Goal: Task Accomplishment & Management: Manage account settings

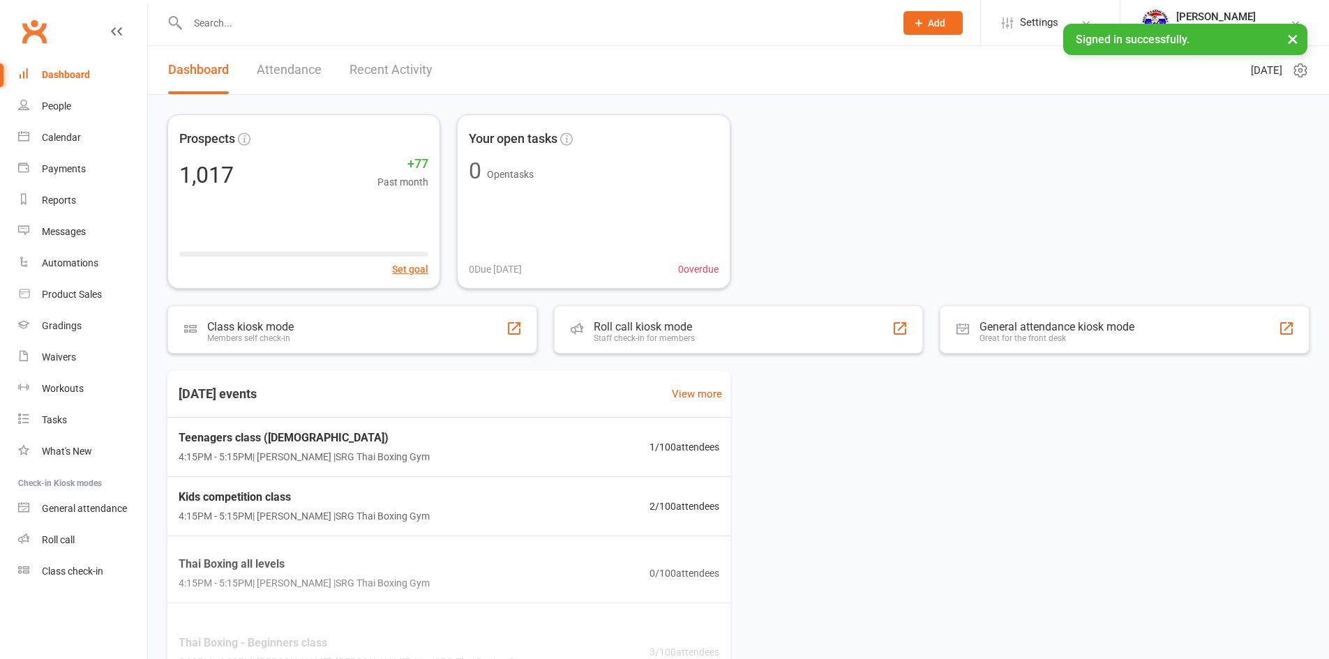
click at [206, 19] on input "text" at bounding box center [534, 23] width 702 height 20
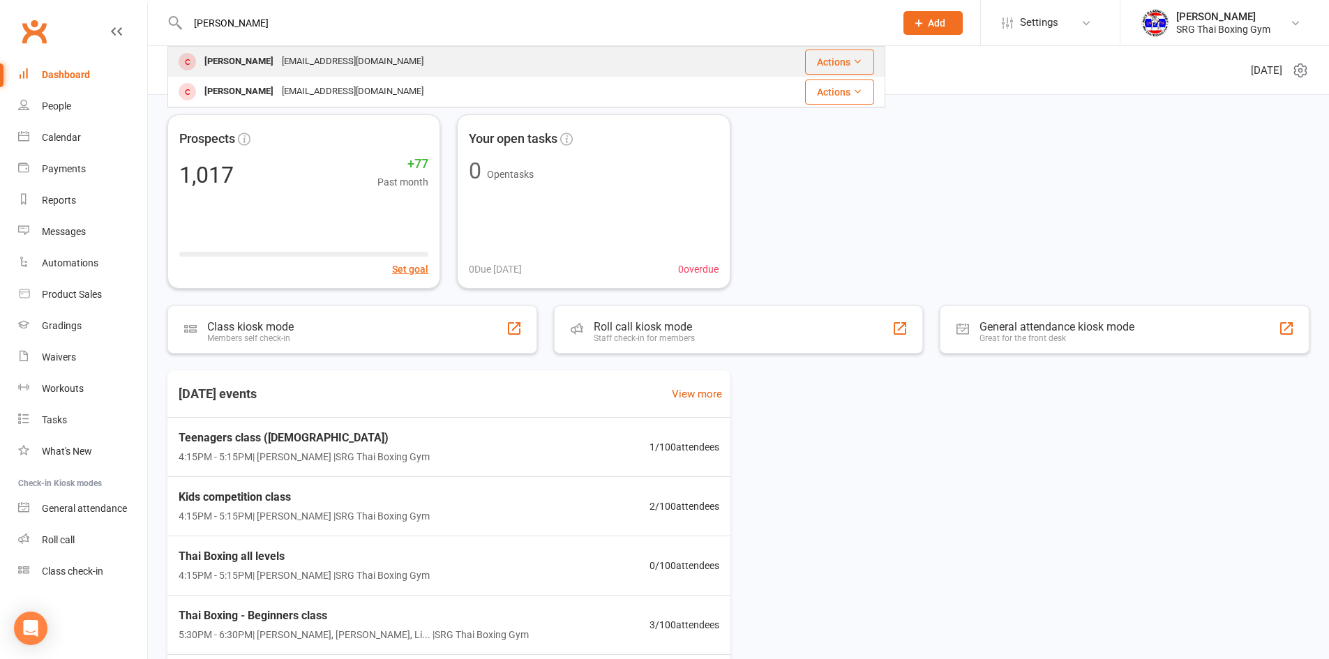
type input "[PERSON_NAME]"
click at [225, 63] on div "[PERSON_NAME]" at bounding box center [238, 62] width 77 height 20
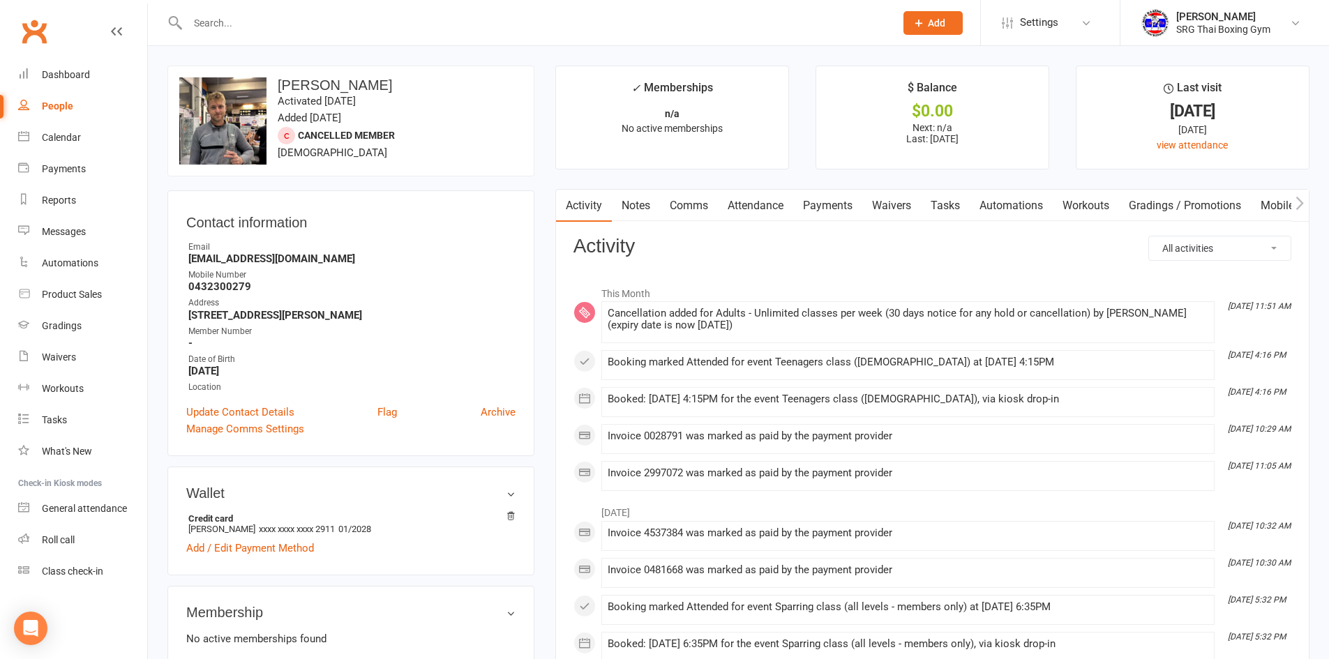
click at [835, 213] on link "Payments" at bounding box center [827, 206] width 69 height 32
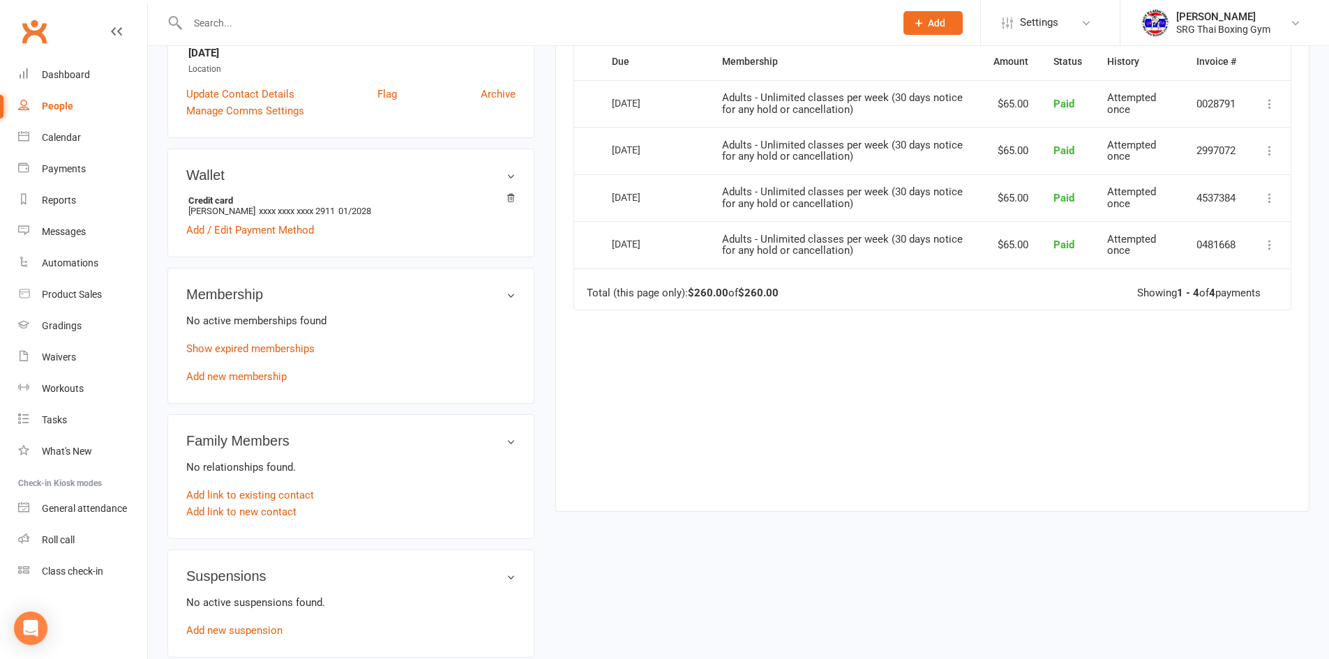
scroll to position [349, 0]
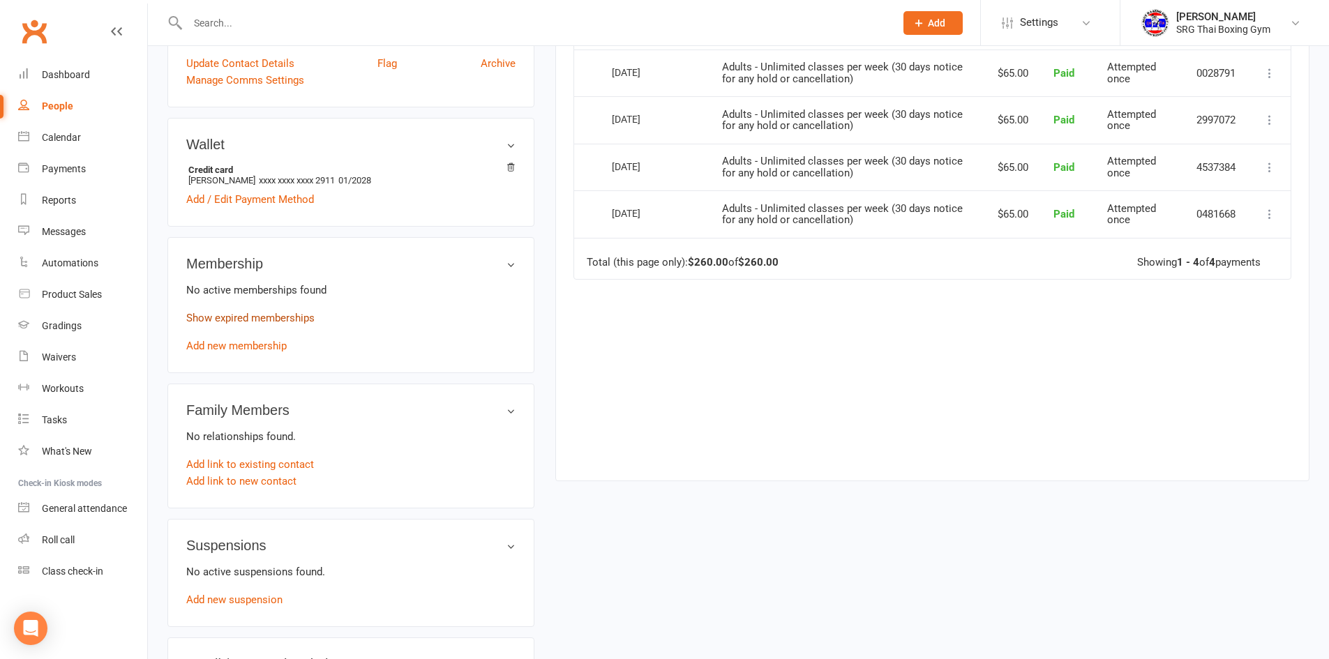
click at [237, 317] on link "Show expired memberships" at bounding box center [250, 318] width 128 height 13
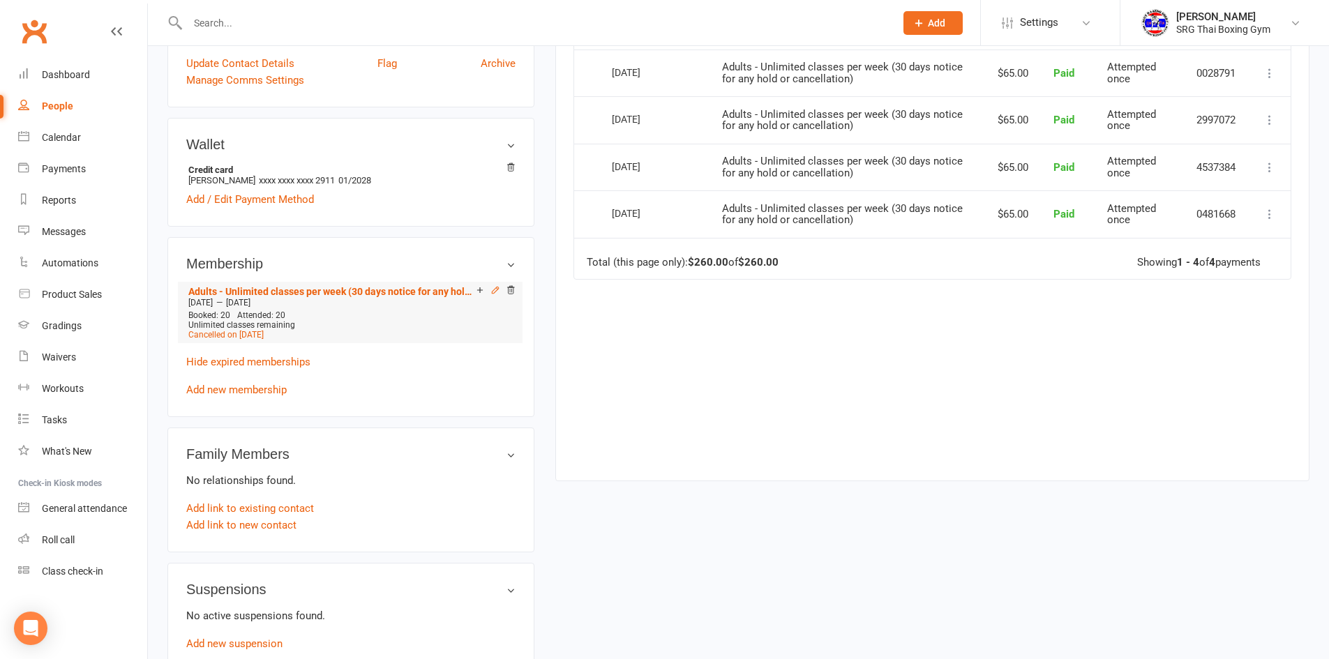
click at [493, 289] on icon at bounding box center [495, 290] width 10 height 10
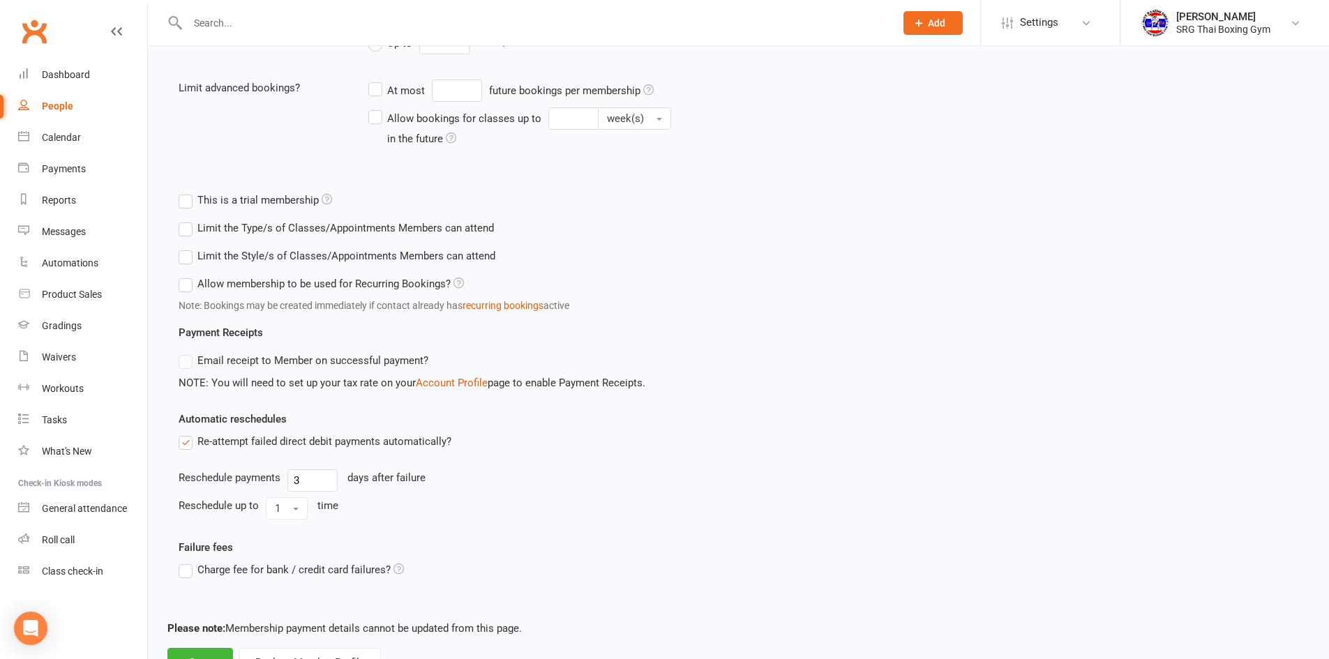
scroll to position [440, 0]
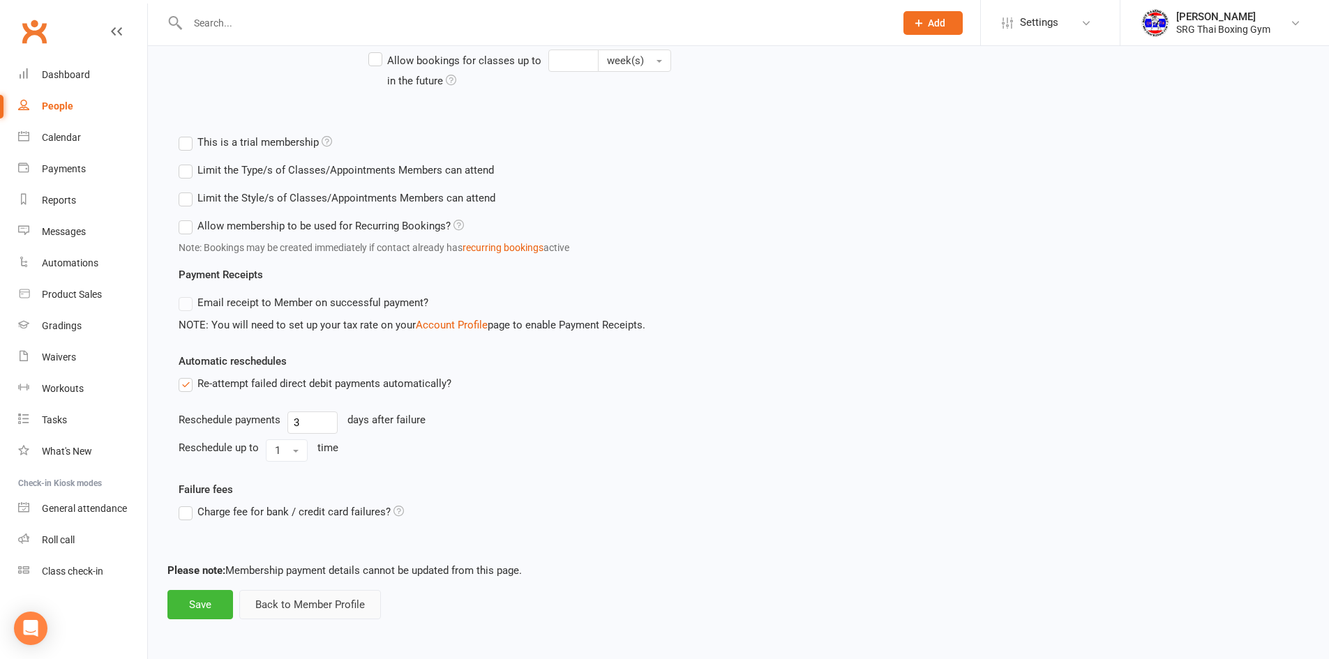
click at [279, 609] on button "Back to Member Profile" at bounding box center [310, 604] width 142 height 29
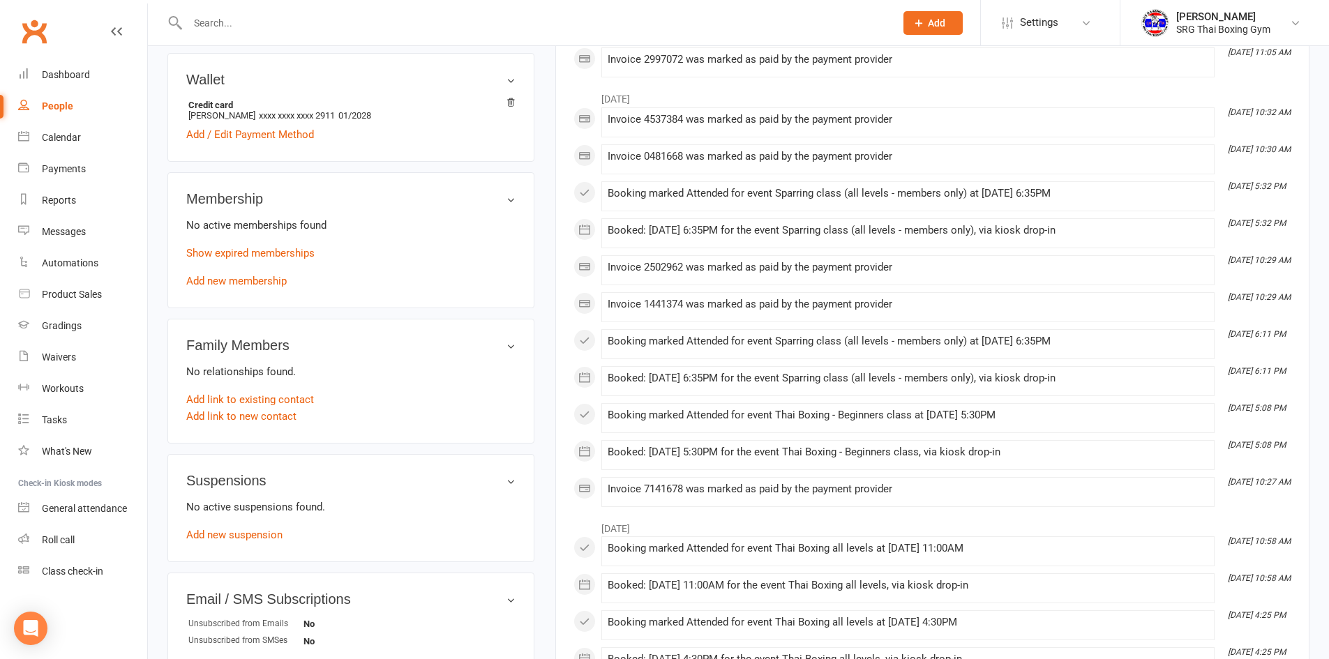
scroll to position [418, 0]
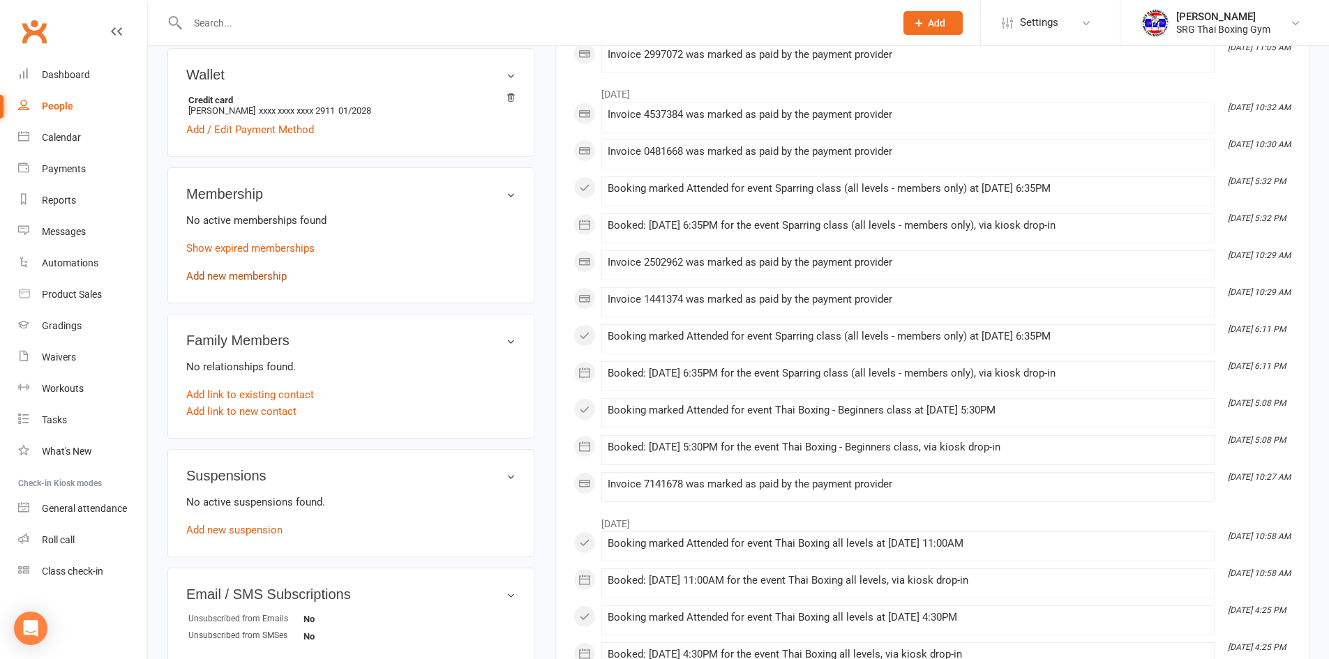
click at [243, 275] on link "Add new membership" at bounding box center [236, 276] width 100 height 13
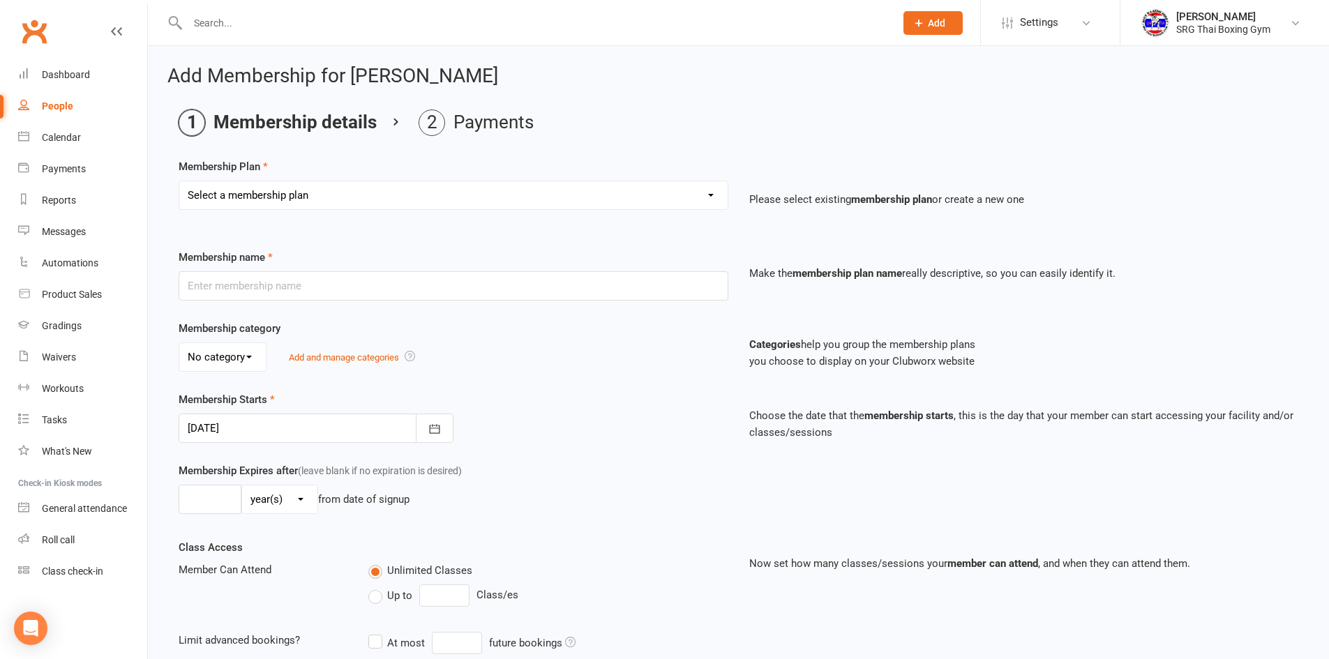
click at [295, 193] on select "Select a membership plan Create new Membership Plan Adults - 2 classes per week…" at bounding box center [453, 195] width 548 height 28
select select "2"
click at [179, 181] on select "Select a membership plan Create new Membership Plan Adults - 2 classes per week…" at bounding box center [453, 195] width 548 height 28
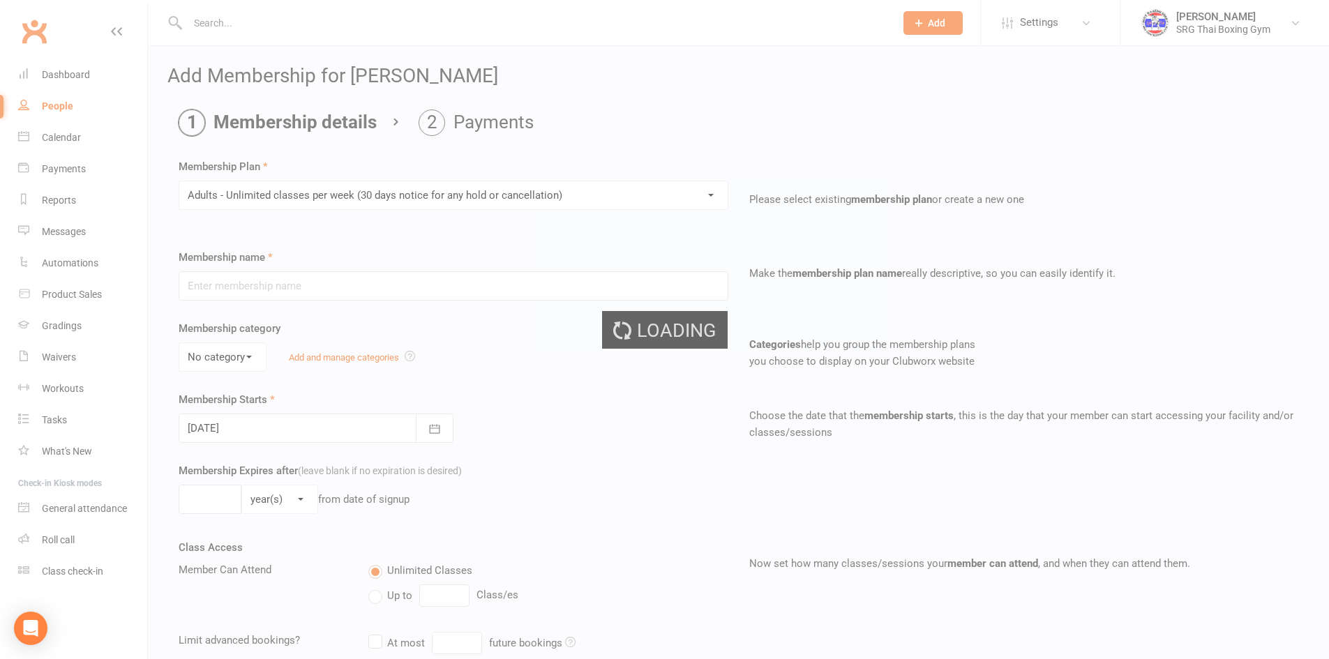
type input "Adults - Unlimited classes per week (30 days notice for any hold or cancellatio…"
select select "0"
type input "[DATE]"
type input "0"
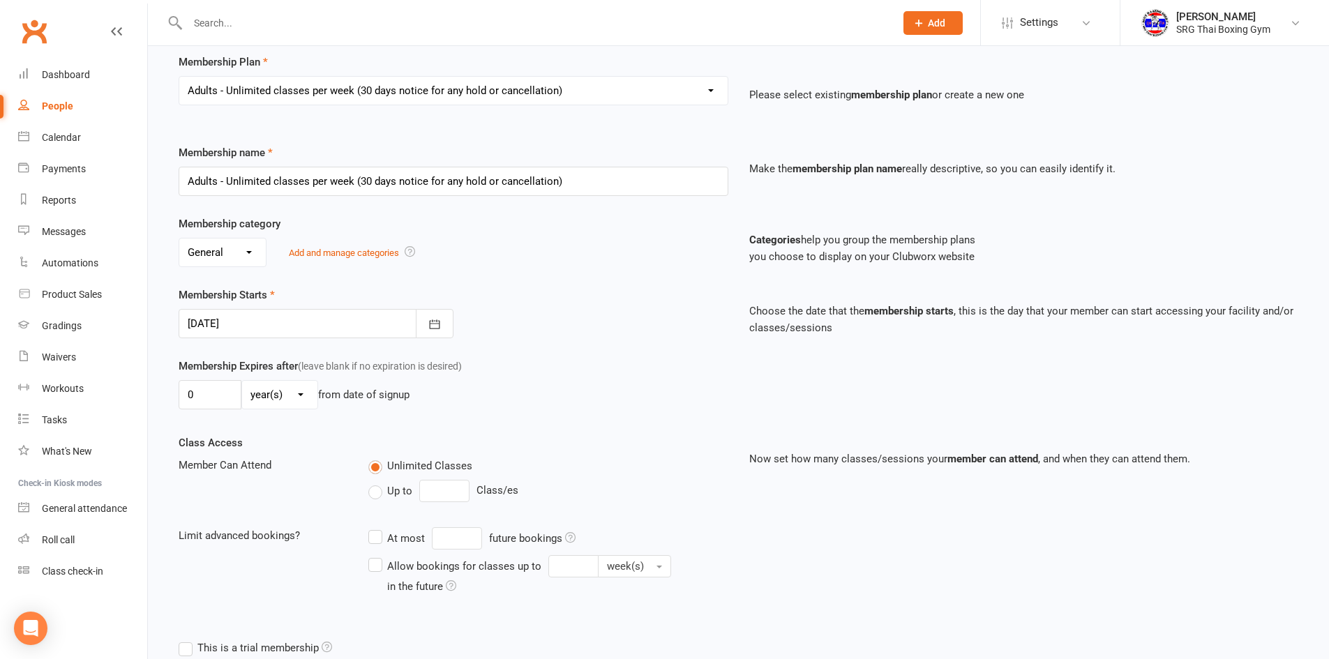
scroll to position [139, 0]
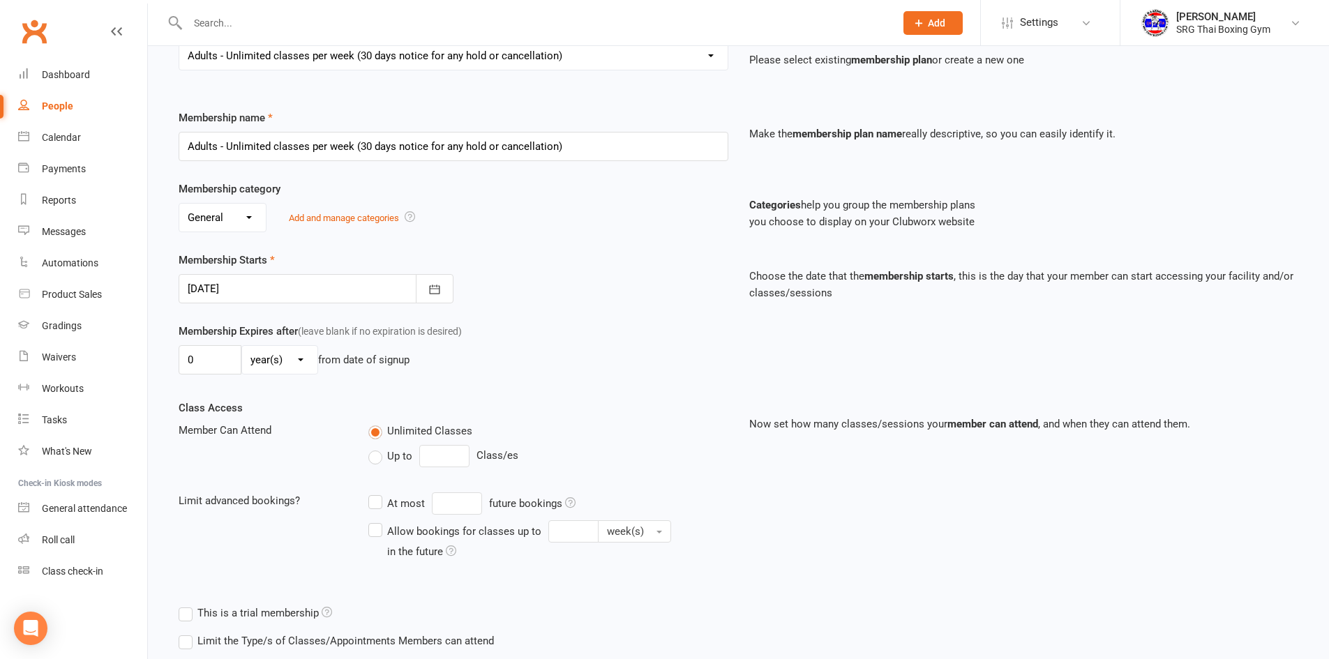
click at [247, 287] on div at bounding box center [316, 288] width 275 height 29
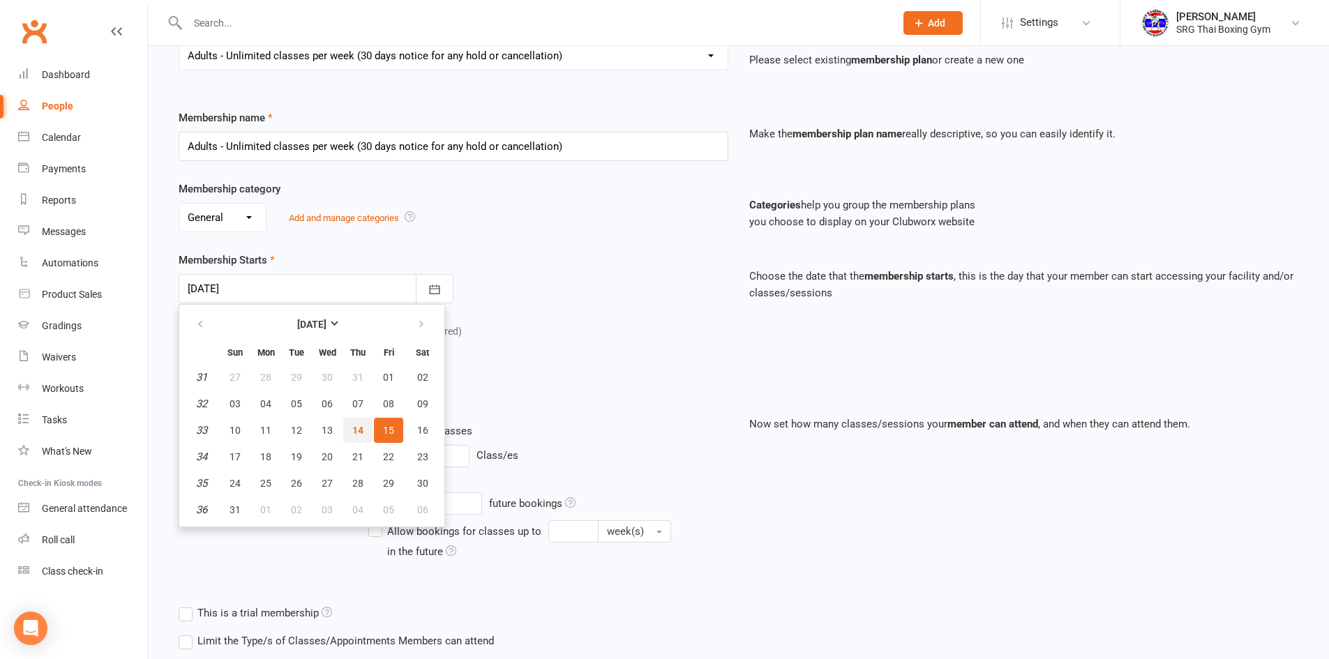
drag, startPoint x: 357, startPoint y: 432, endPoint x: 377, endPoint y: 403, distance: 35.6
click at [357, 429] on span "14" at bounding box center [357, 430] width 11 height 11
type input "[DATE]"
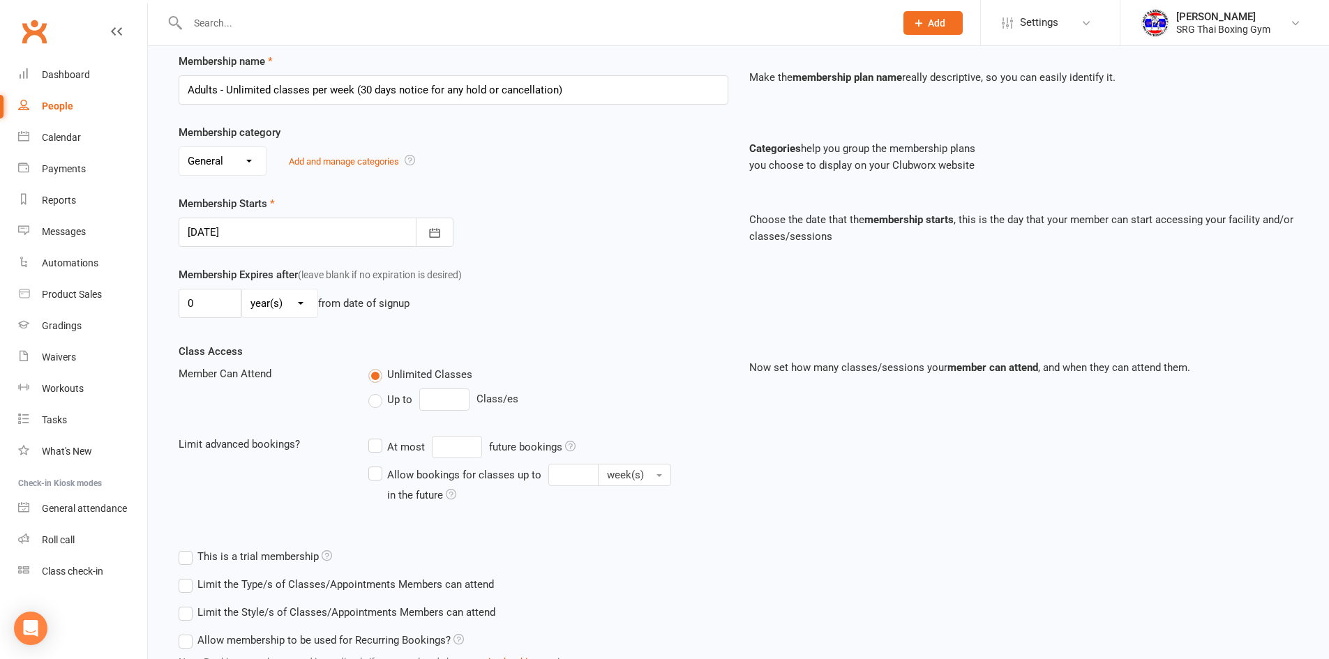
scroll to position [310, 0]
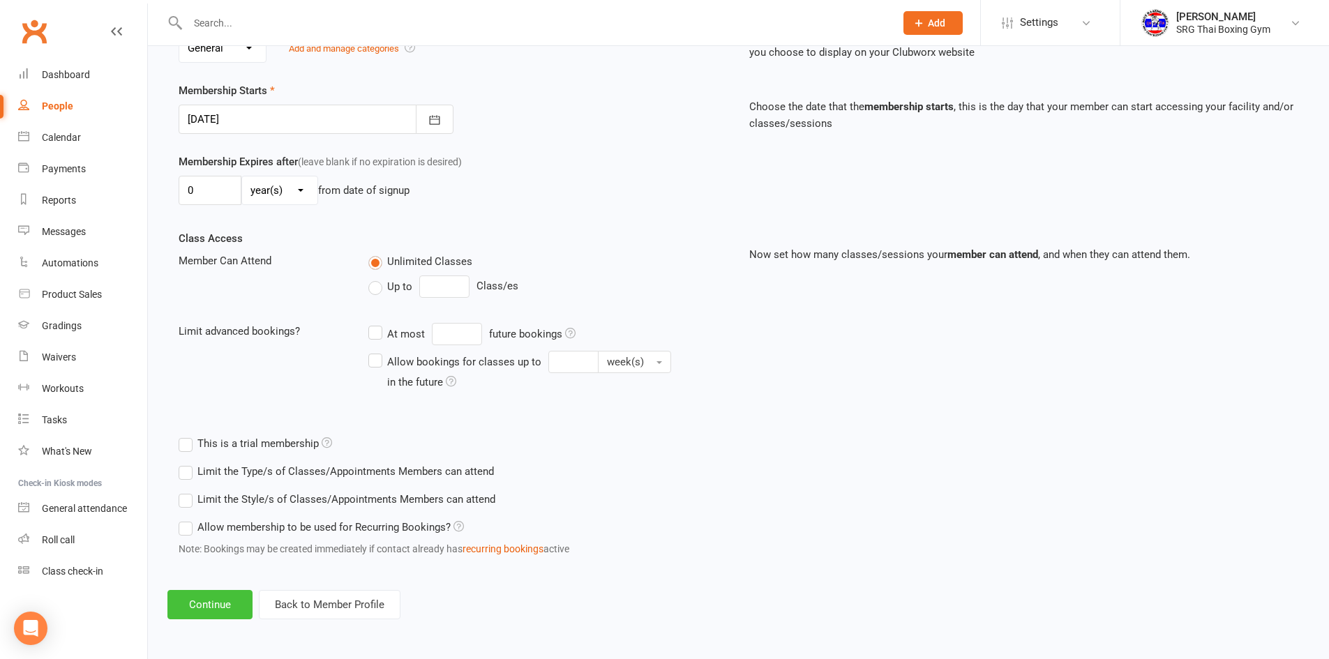
click at [188, 596] on button "Continue" at bounding box center [209, 604] width 85 height 29
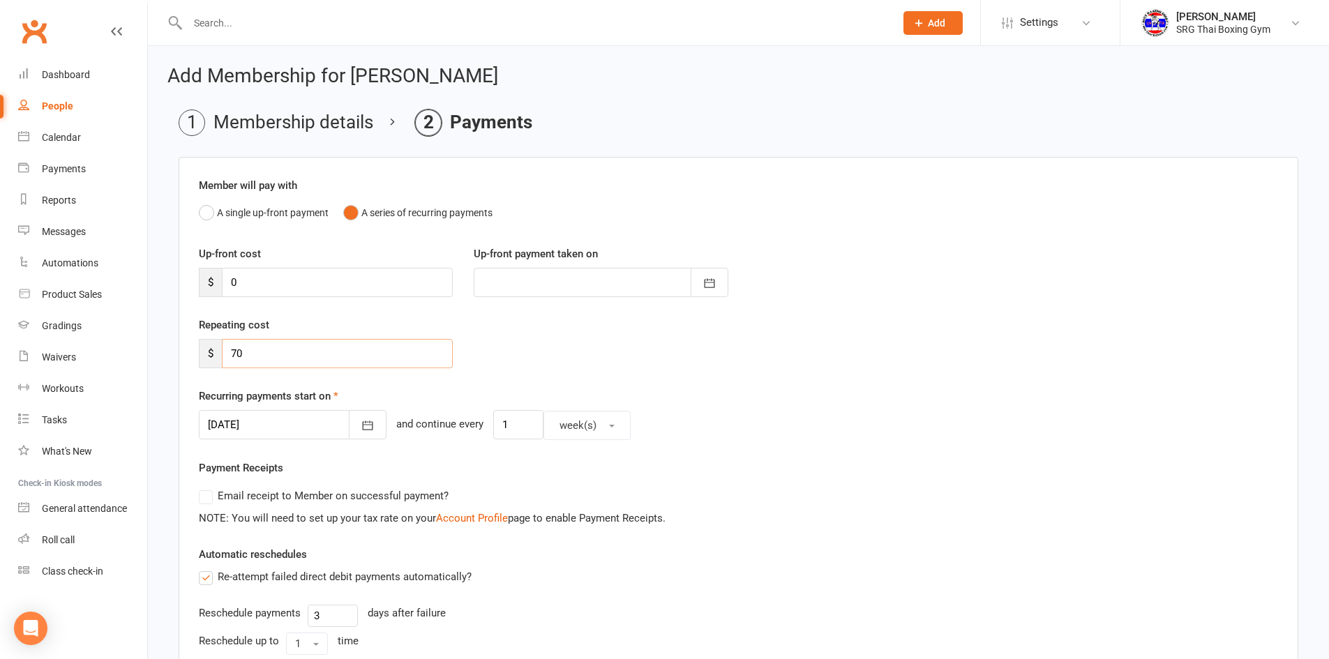
click at [263, 358] on input "70" at bounding box center [337, 353] width 231 height 29
type input "7"
type input "65"
click at [547, 331] on div "Repeating cost $ 65" at bounding box center [738, 352] width 1100 height 71
click at [361, 424] on icon "button" at bounding box center [368, 425] width 14 height 14
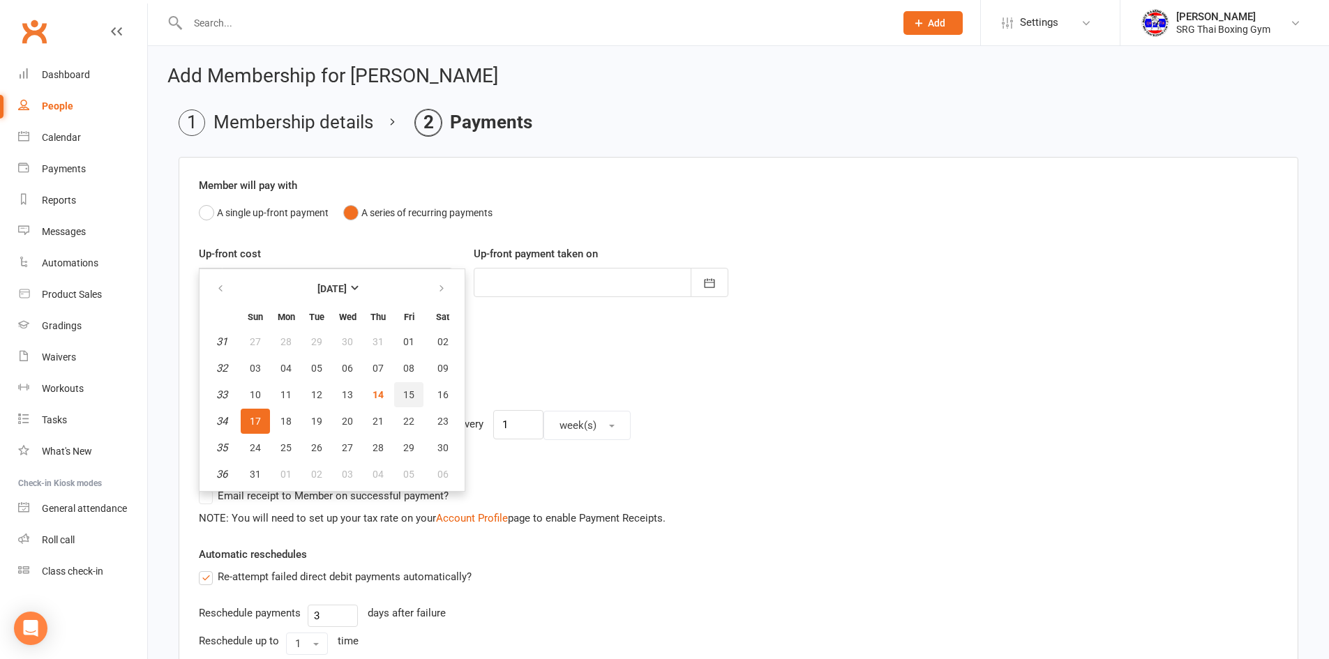
click at [406, 394] on span "15" at bounding box center [408, 394] width 11 height 11
type input "[DATE]"
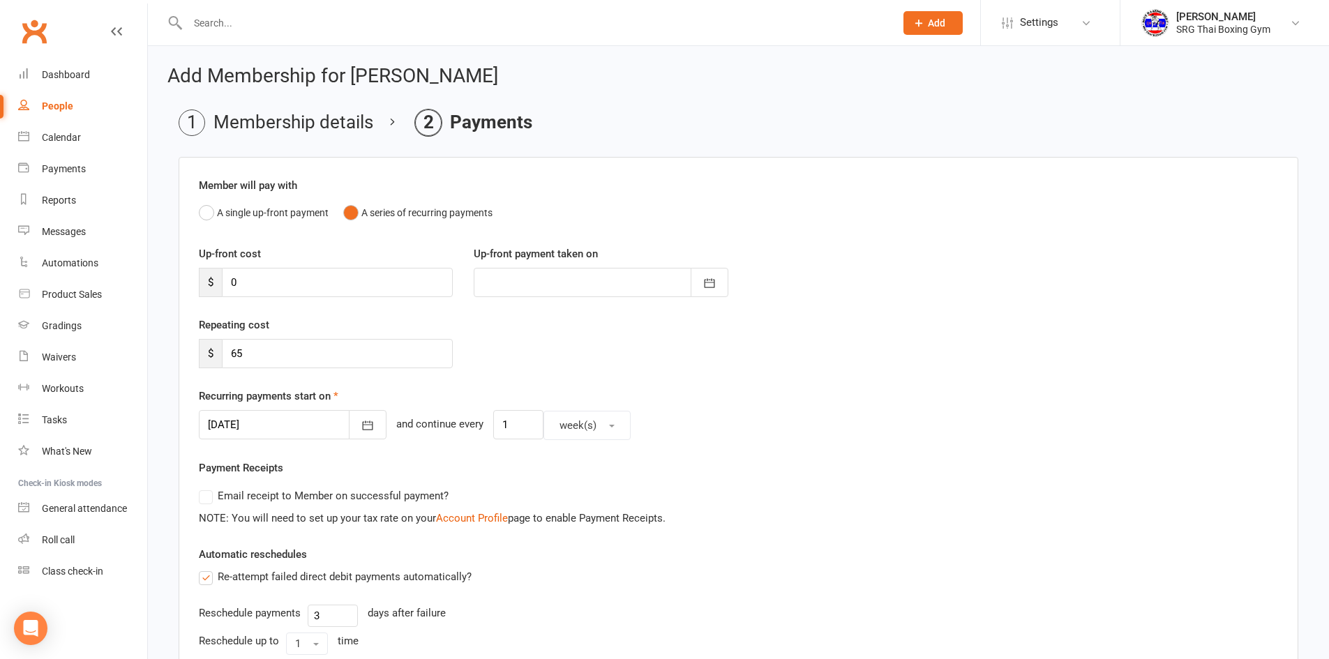
click at [545, 354] on div "Repeating cost $ 65" at bounding box center [738, 352] width 1100 height 71
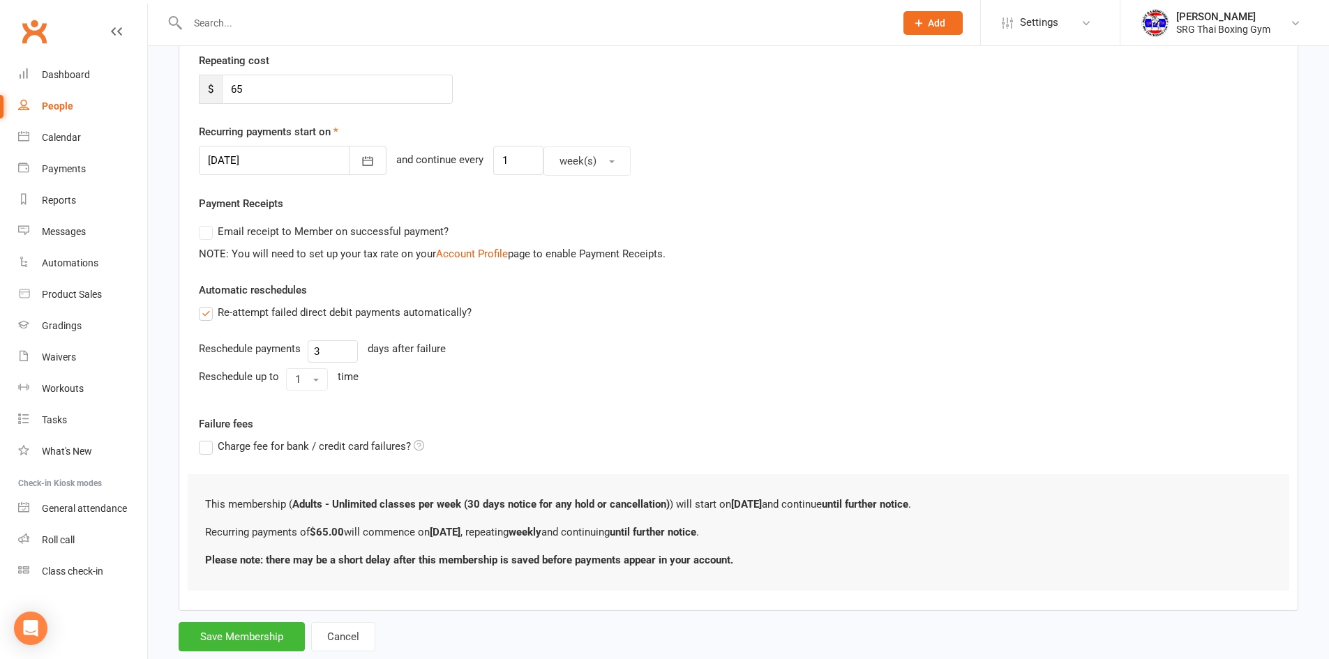
scroll to position [299, 0]
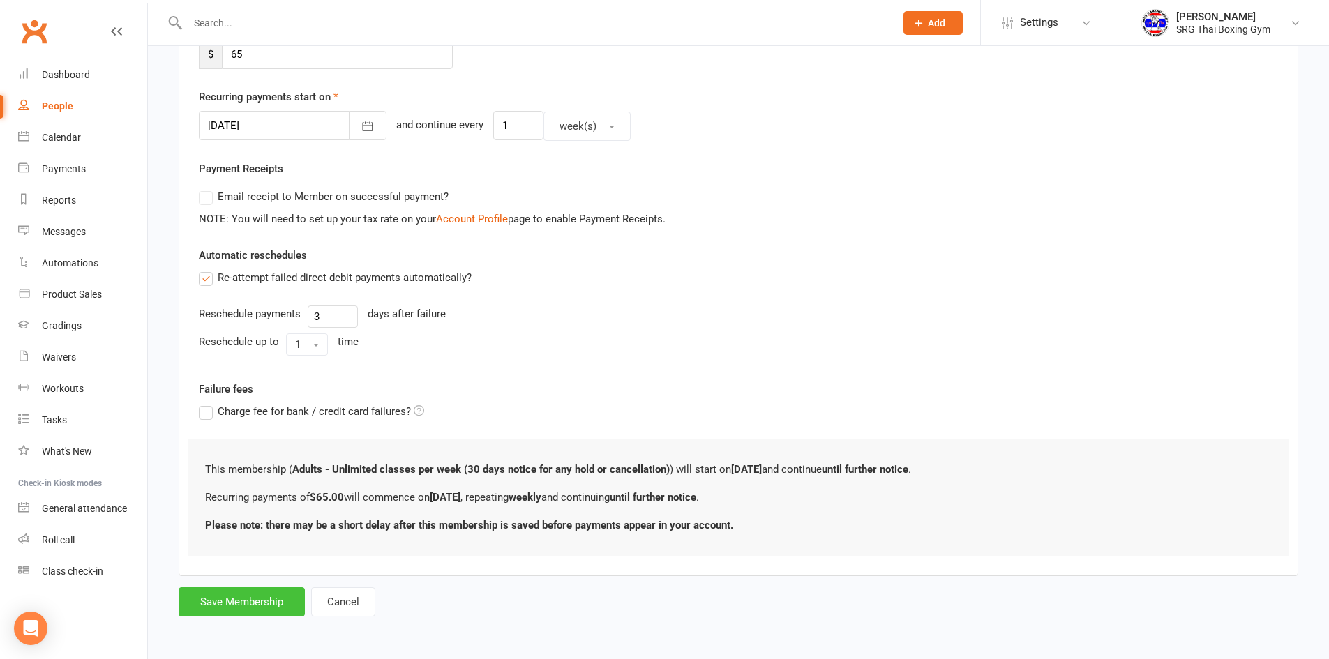
click at [255, 597] on button "Save Membership" at bounding box center [242, 601] width 126 height 29
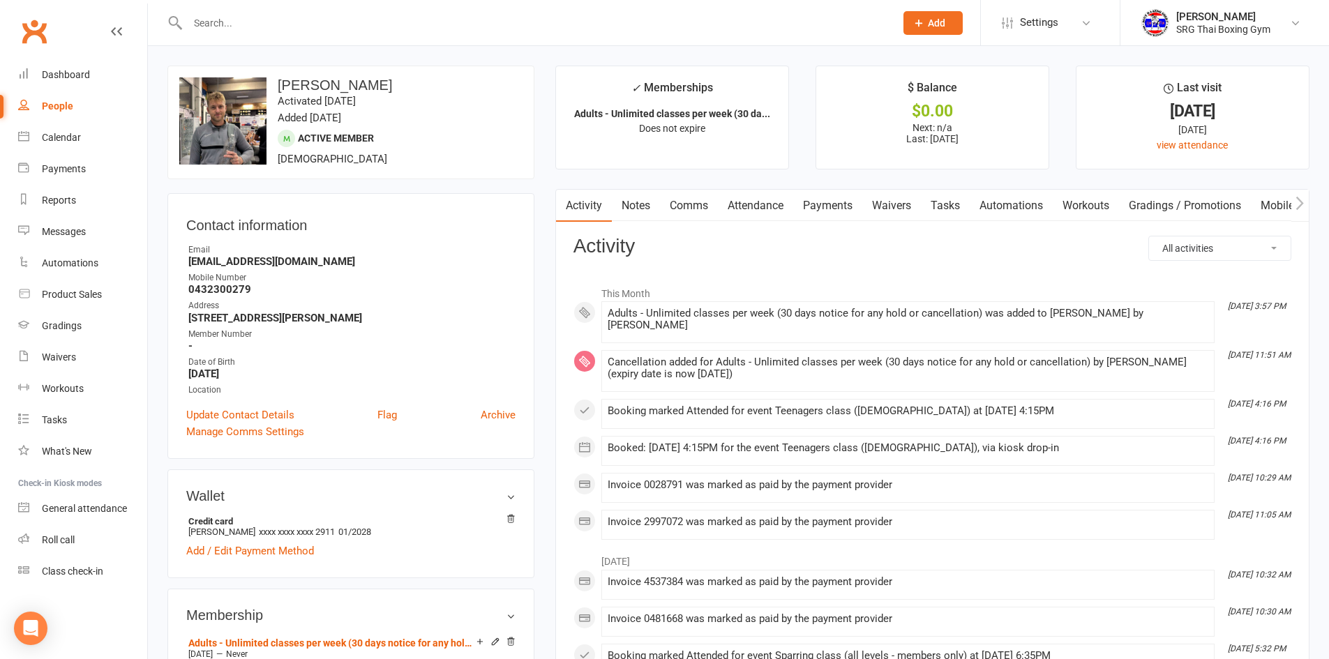
click at [842, 202] on link "Payments" at bounding box center [827, 206] width 69 height 32
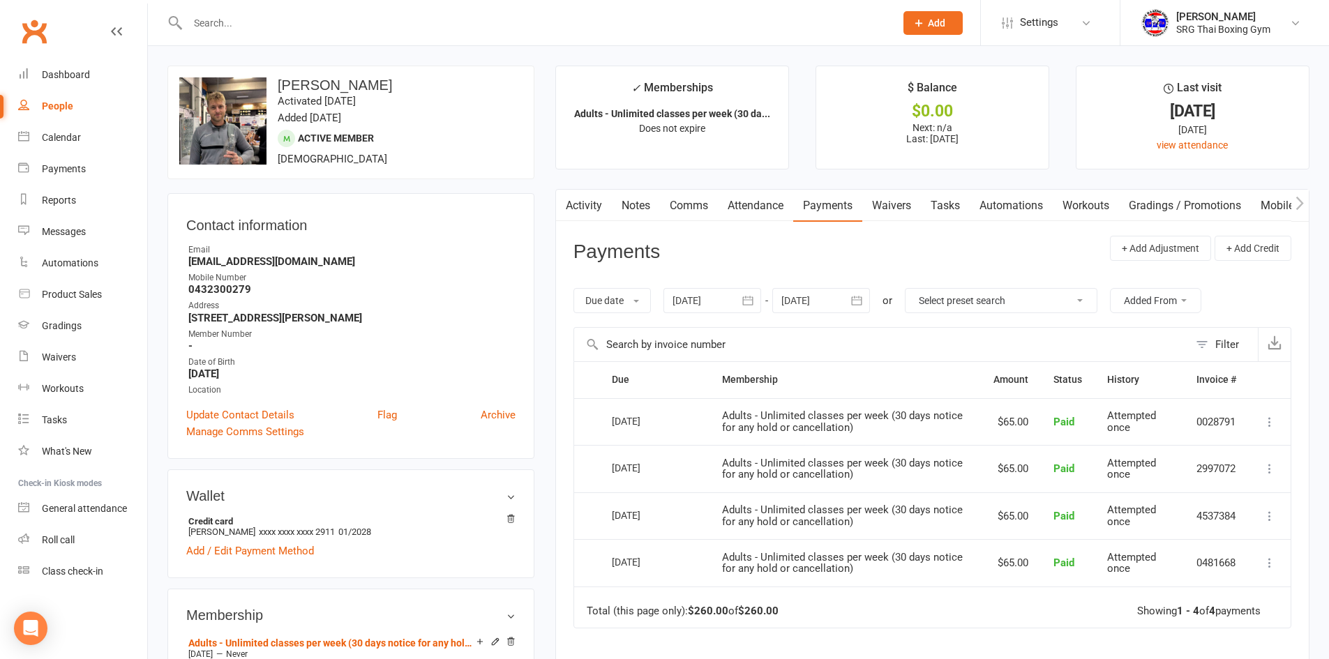
scroll to position [70, 0]
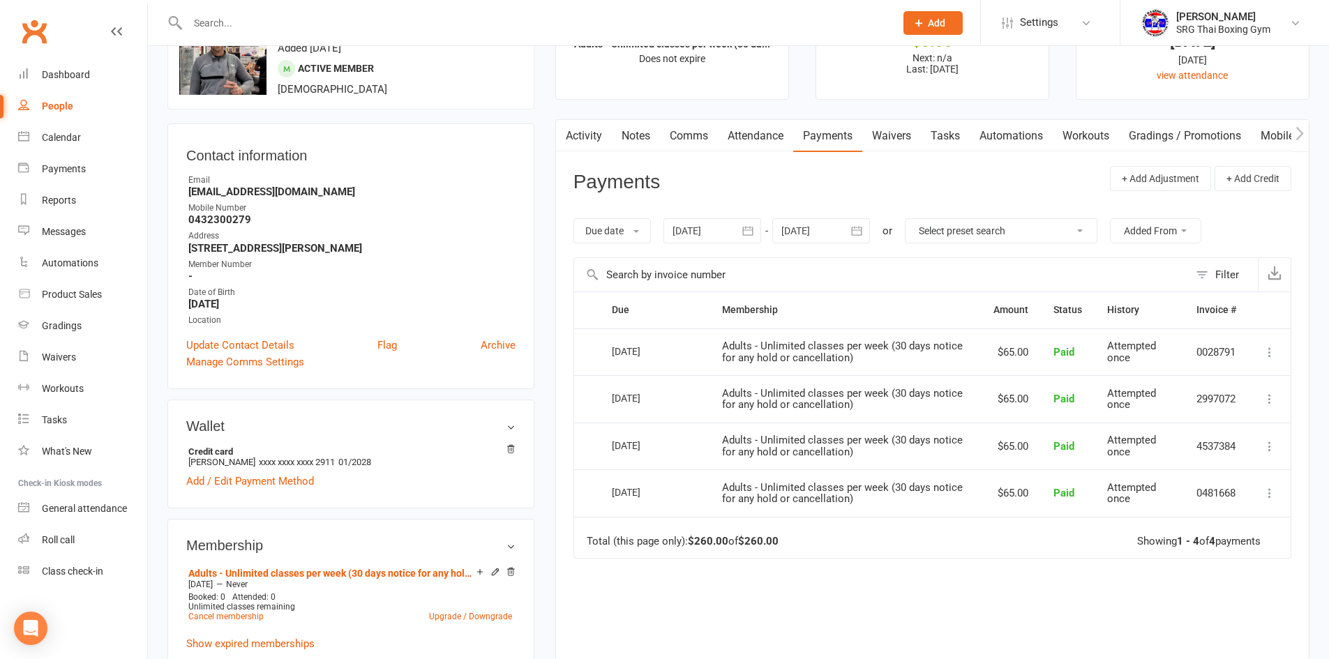
click at [1267, 348] on icon at bounding box center [1269, 352] width 14 height 14
click at [957, 358] on td "Adults - Unlimited classes per week (30 days notice for any hold or cancellatio…" at bounding box center [844, 351] width 271 height 47
click at [1269, 358] on icon at bounding box center [1269, 352] width 14 height 14
click at [1313, 358] on main "✓ Memberships Adults - Unlimited classes per week (30 da... Does not expire $ B…" at bounding box center [932, 385] width 775 height 778
click at [1274, 498] on icon at bounding box center [1269, 493] width 14 height 14
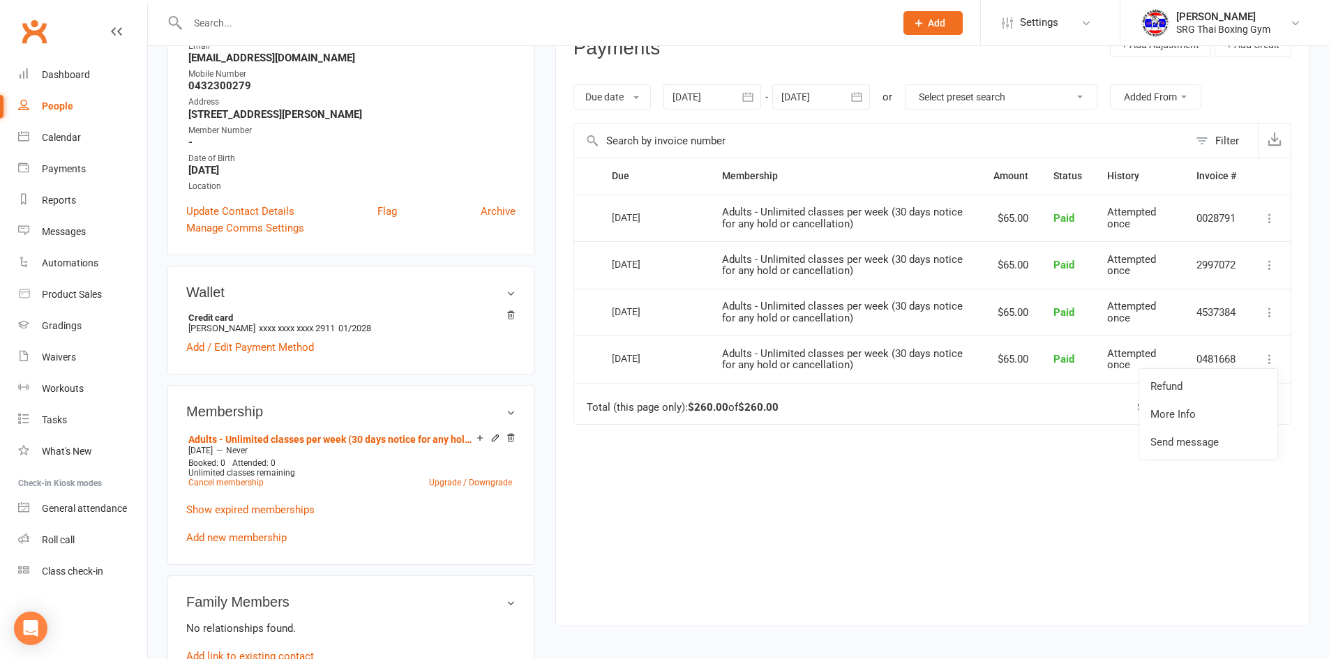
scroll to position [209, 0]
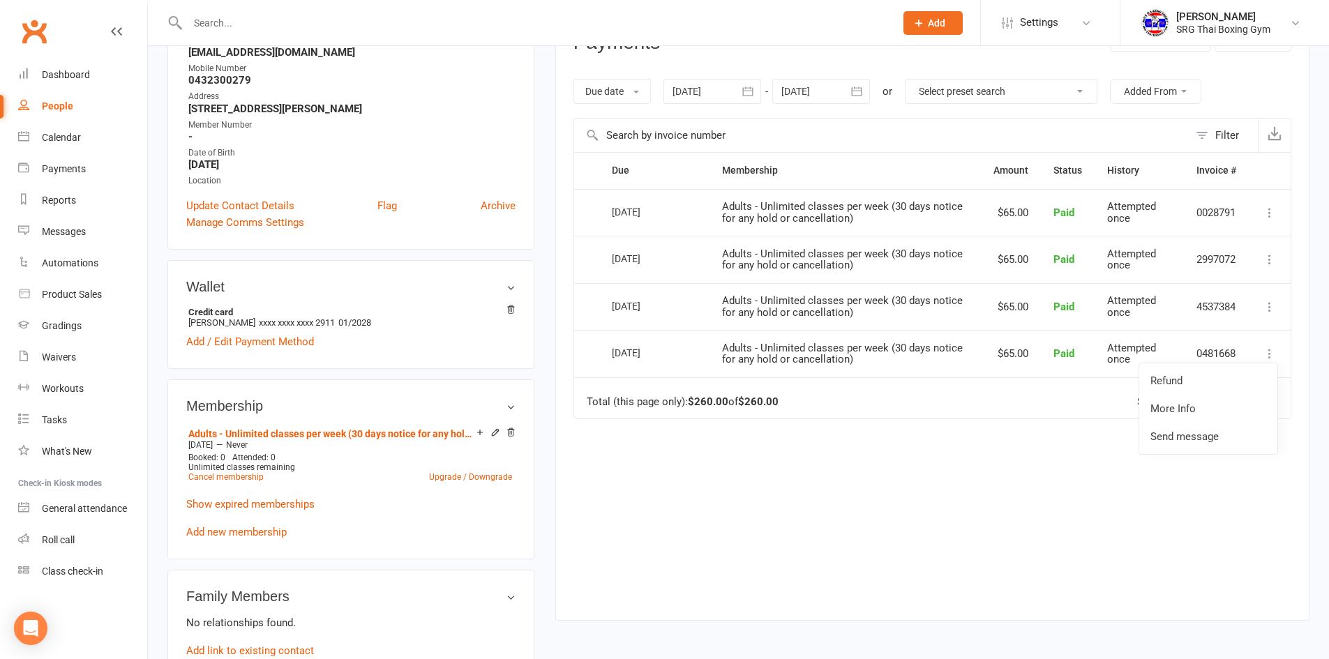
click at [1029, 480] on div "Due Contact Membership Amount Status History Invoice # Select this [DATE] [PERS…" at bounding box center [932, 375] width 718 height 447
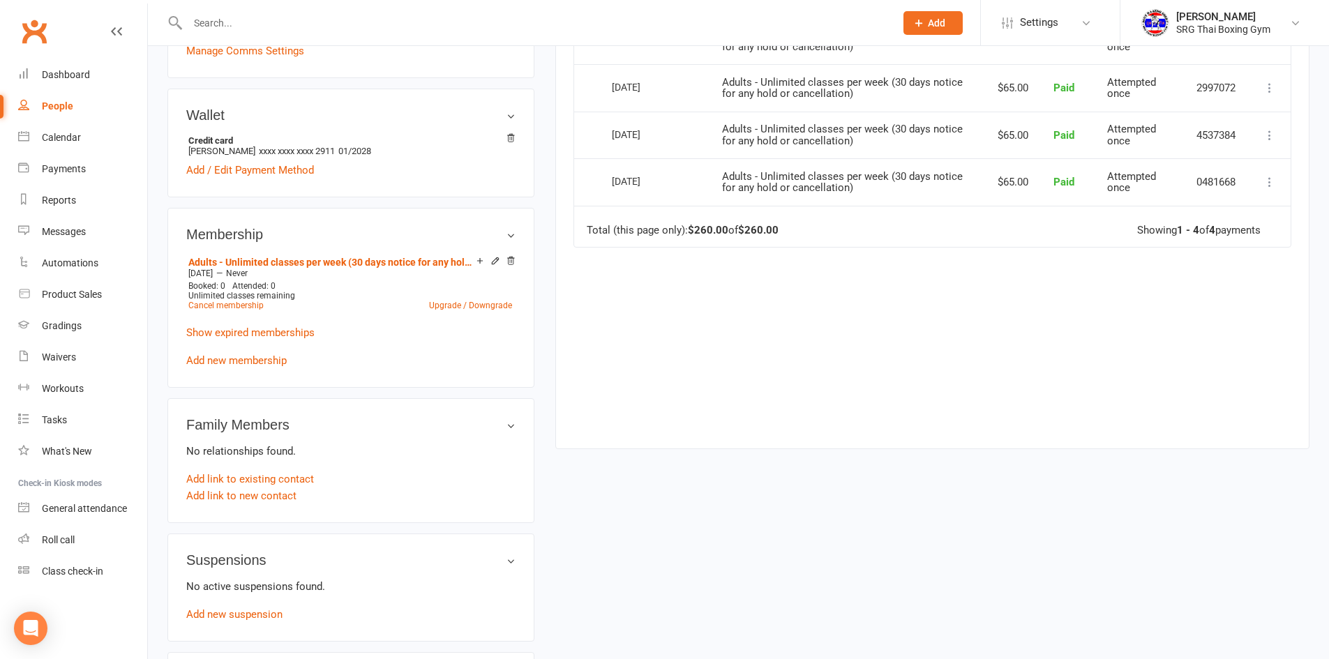
scroll to position [418, 0]
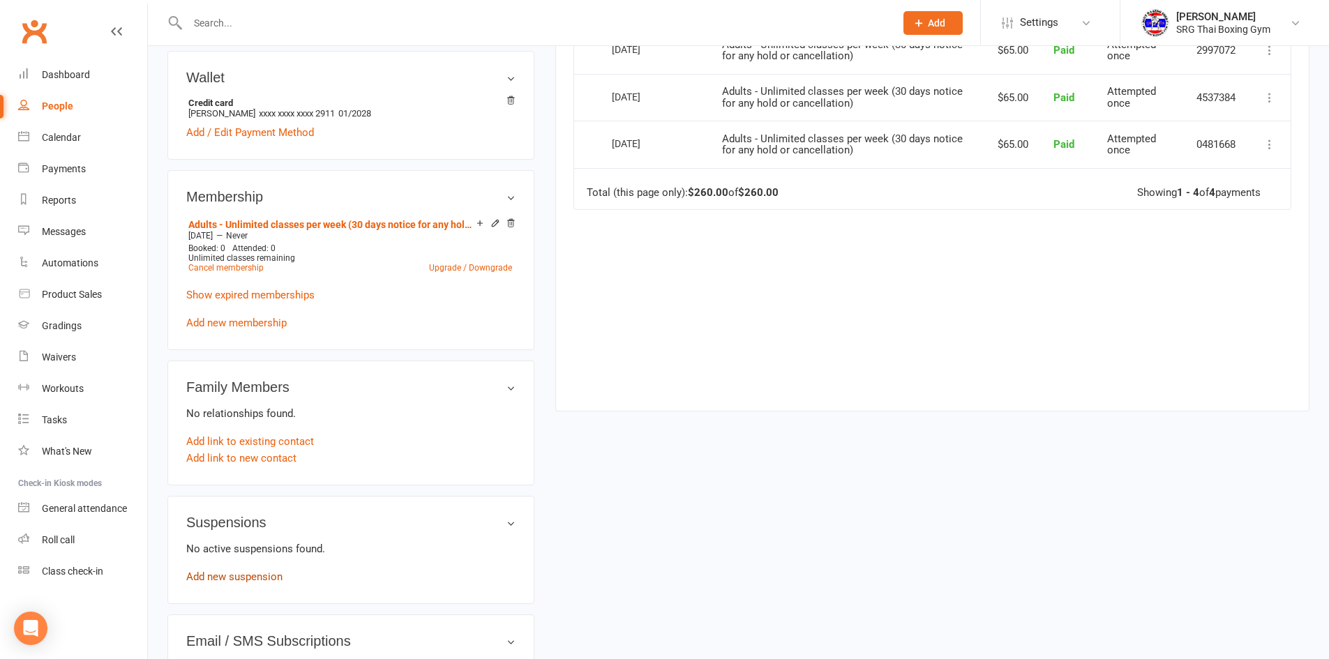
click at [237, 576] on link "Add new suspension" at bounding box center [234, 576] width 96 height 13
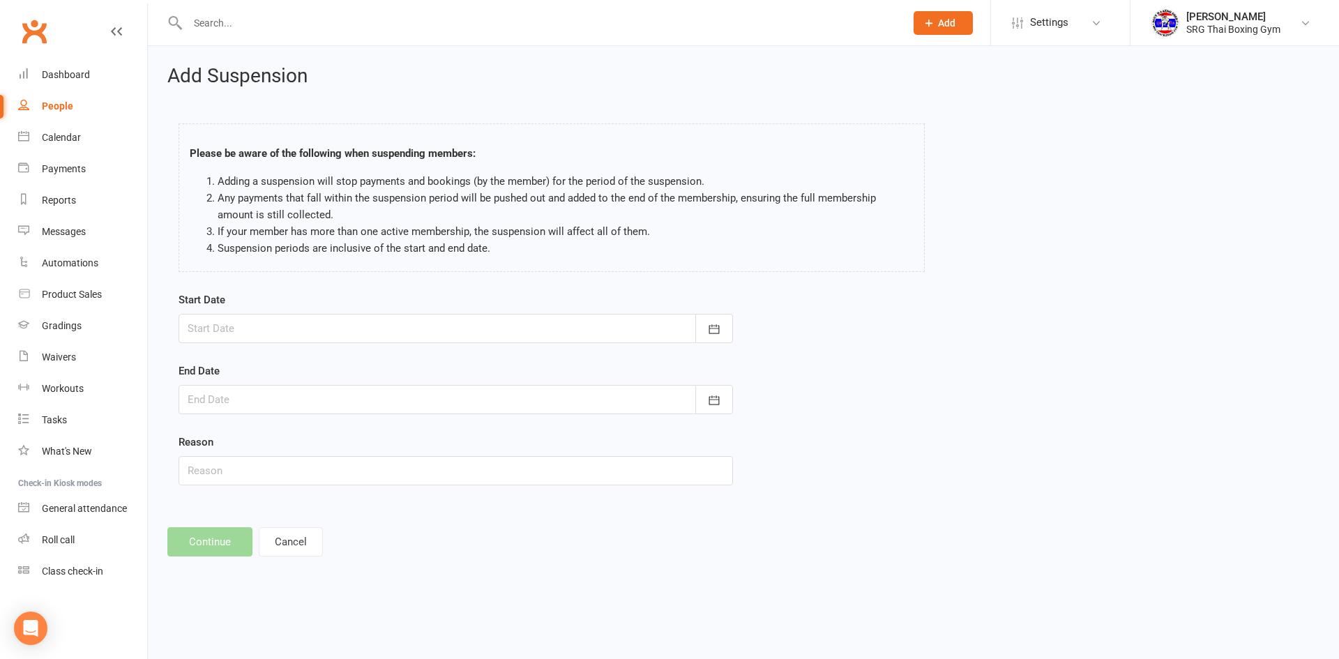
click at [263, 319] on div at bounding box center [456, 328] width 554 height 29
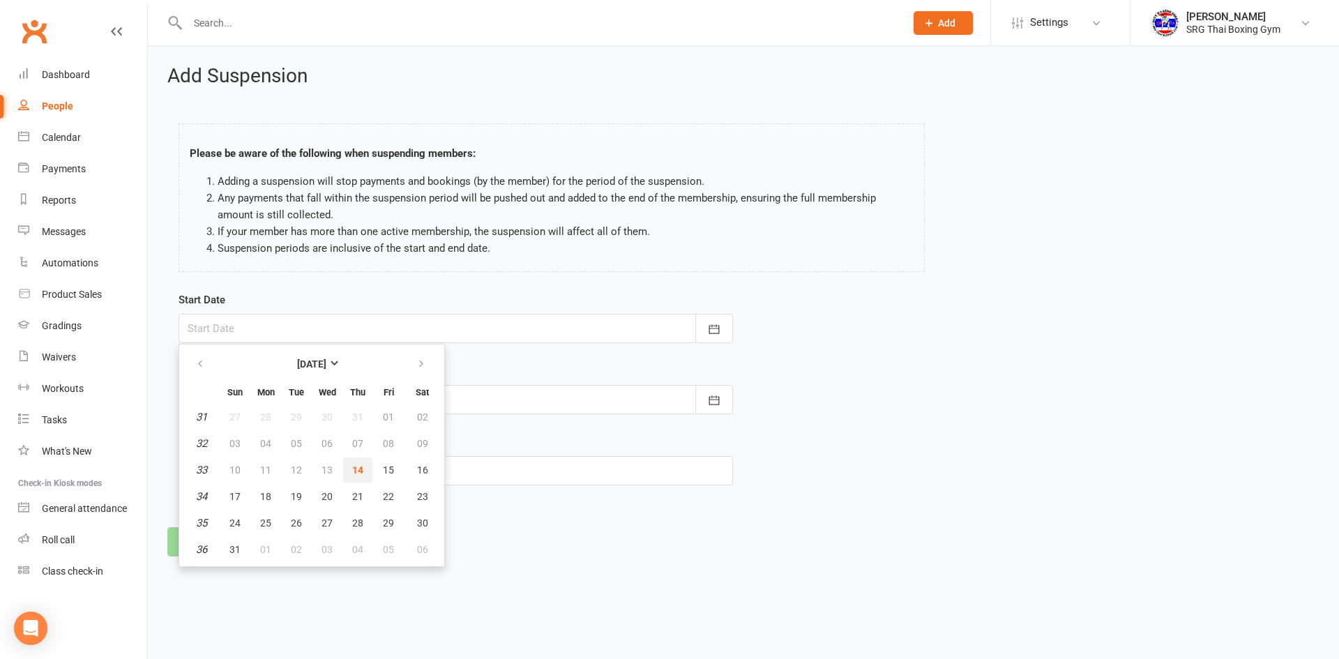
click at [356, 470] on span "14" at bounding box center [357, 469] width 11 height 11
type input "[DATE]"
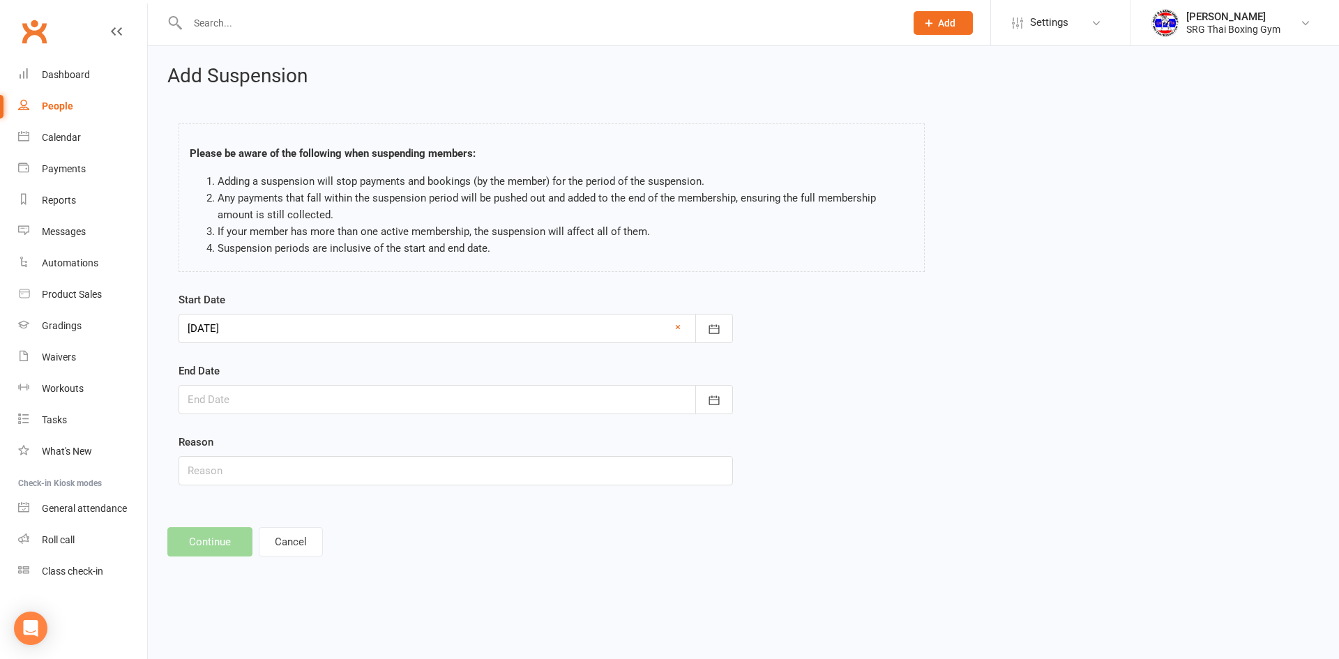
click at [306, 397] on div at bounding box center [456, 399] width 554 height 29
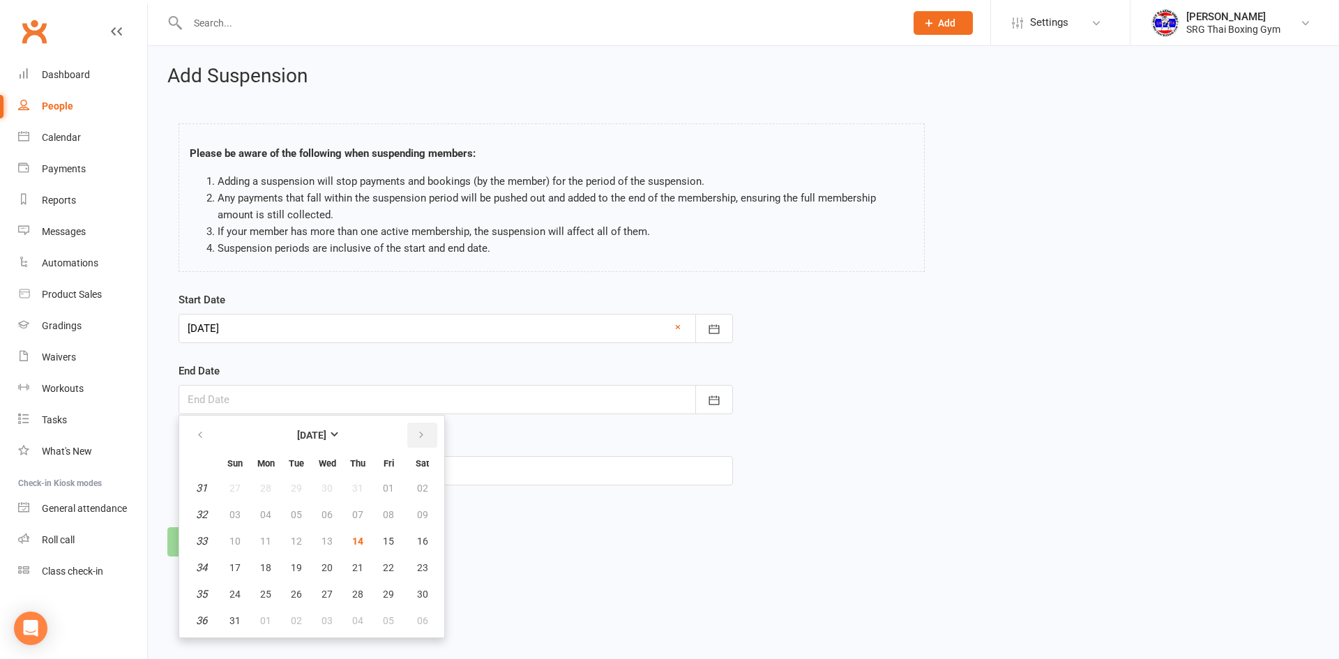
click at [423, 436] on icon "button" at bounding box center [421, 435] width 10 height 11
click at [423, 509] on span "13" at bounding box center [422, 514] width 11 height 11
type input "[DATE]"
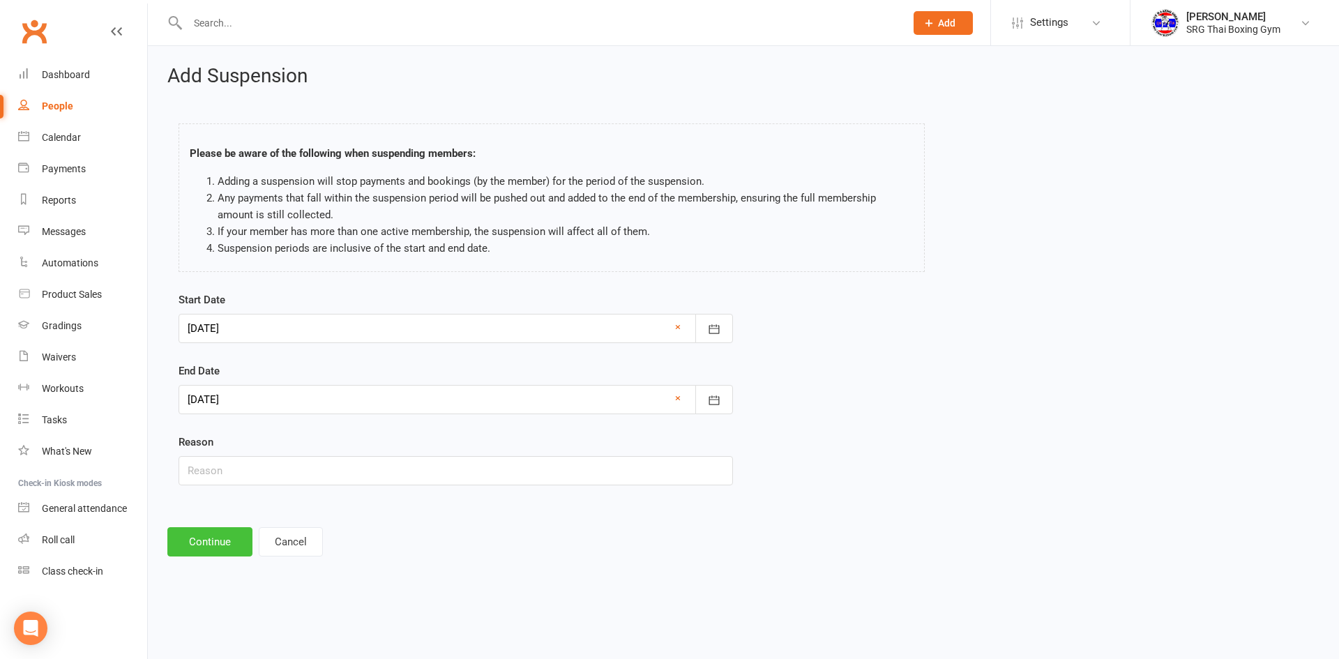
click at [216, 542] on button "Continue" at bounding box center [209, 541] width 85 height 29
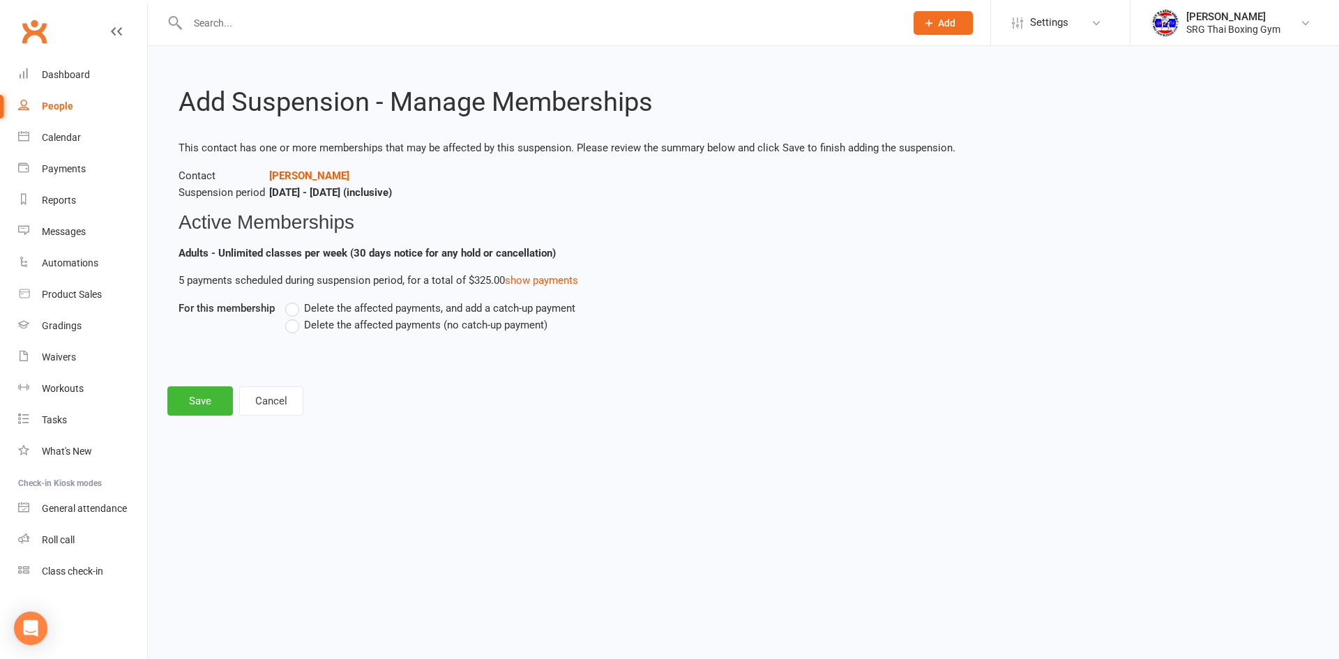
click at [392, 310] on span "Delete the affected payments, and add a catch-up payment" at bounding box center [439, 307] width 271 height 15
click at [294, 300] on input "Delete the affected payments, and add a catch-up payment" at bounding box center [289, 300] width 9 height 0
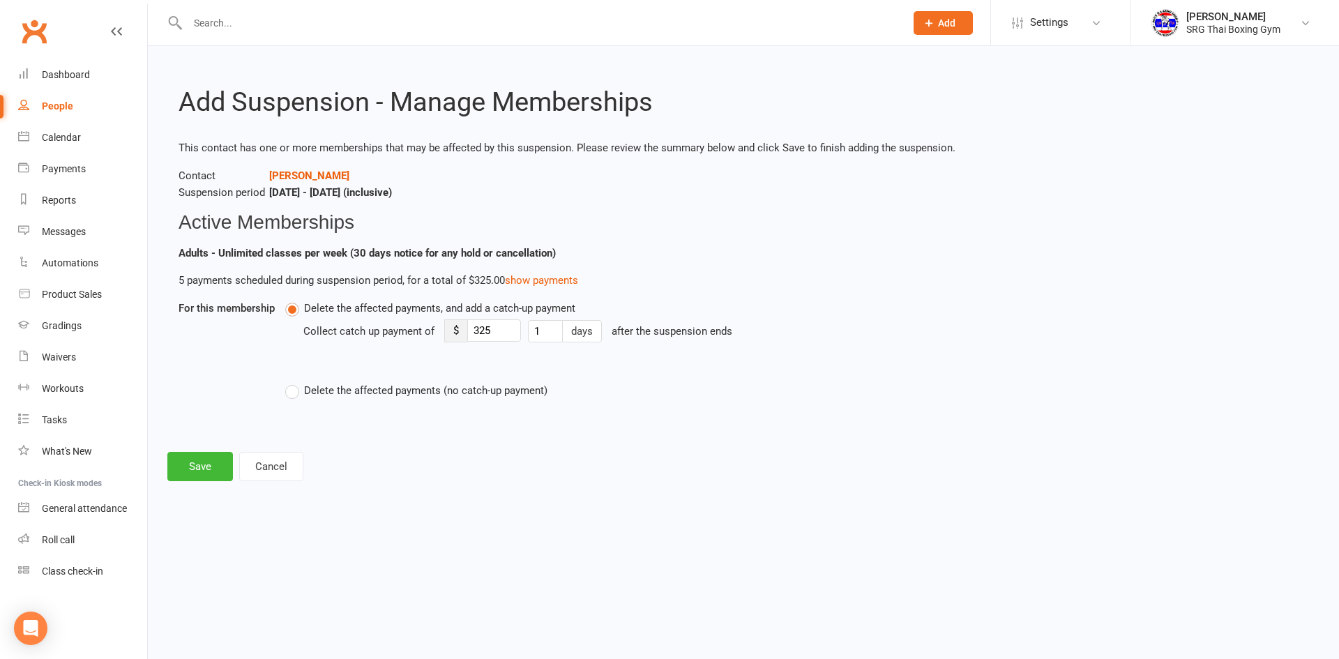
click at [356, 386] on span "Delete the affected payments (no catch-up payment)" at bounding box center [425, 389] width 243 height 15
click at [294, 382] on input "Delete the affected payments (no catch-up payment)" at bounding box center [289, 382] width 9 height 0
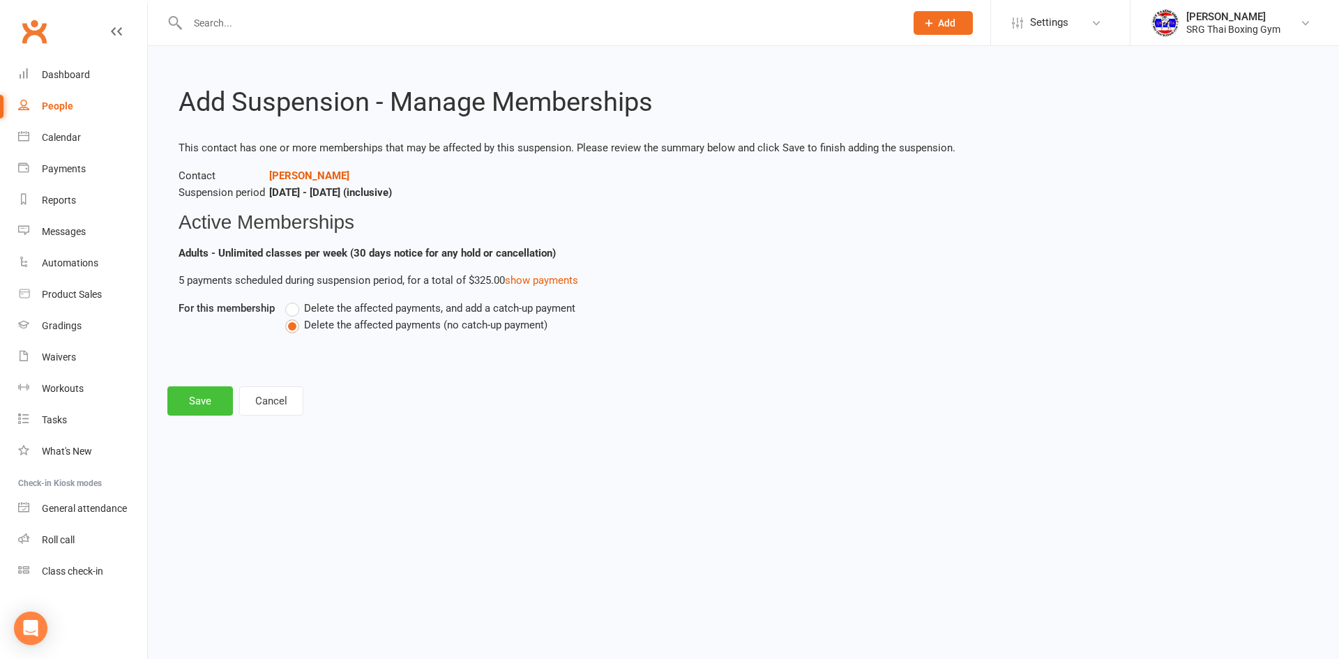
click at [199, 406] on button "Save" at bounding box center [200, 400] width 66 height 29
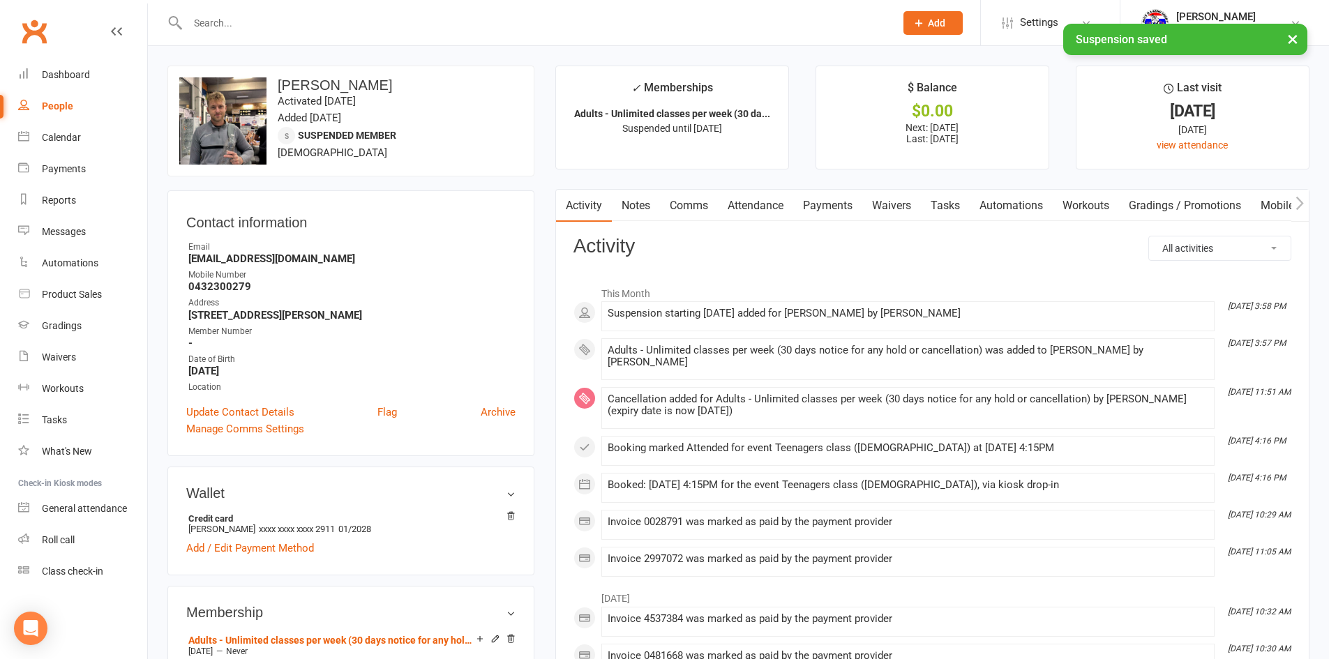
click at [838, 197] on link "Payments" at bounding box center [827, 206] width 69 height 32
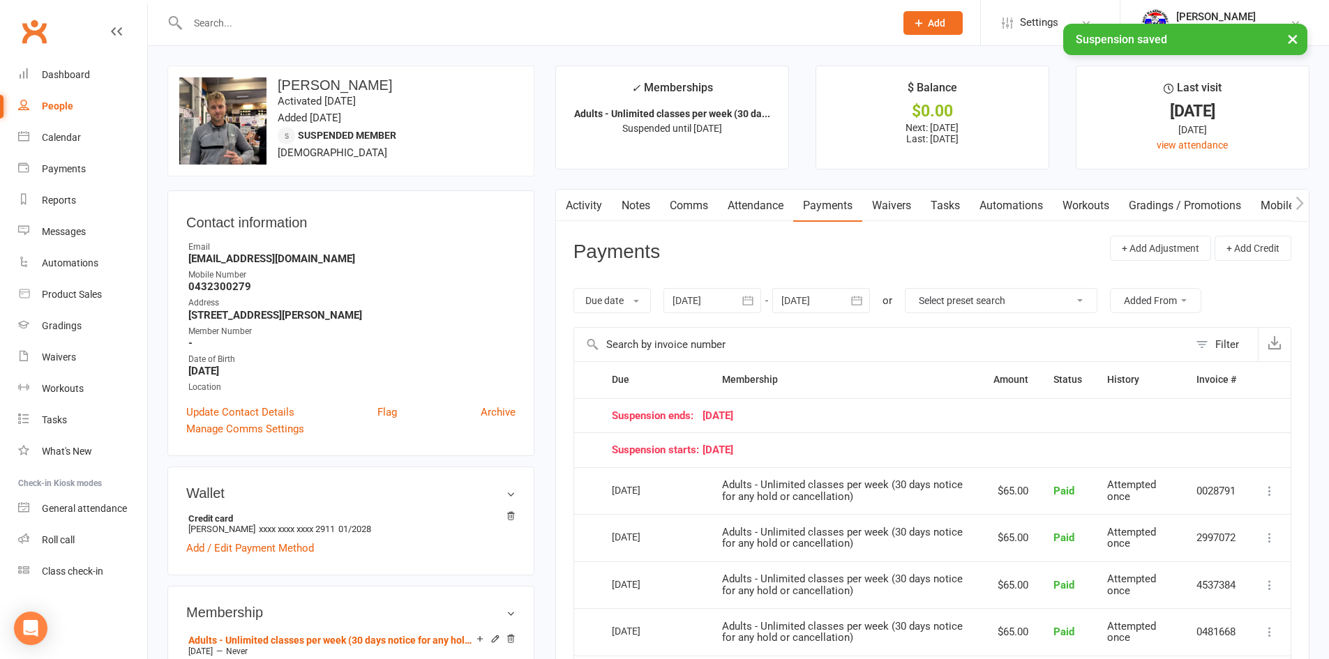
click at [862, 305] on icon "button" at bounding box center [856, 301] width 14 height 14
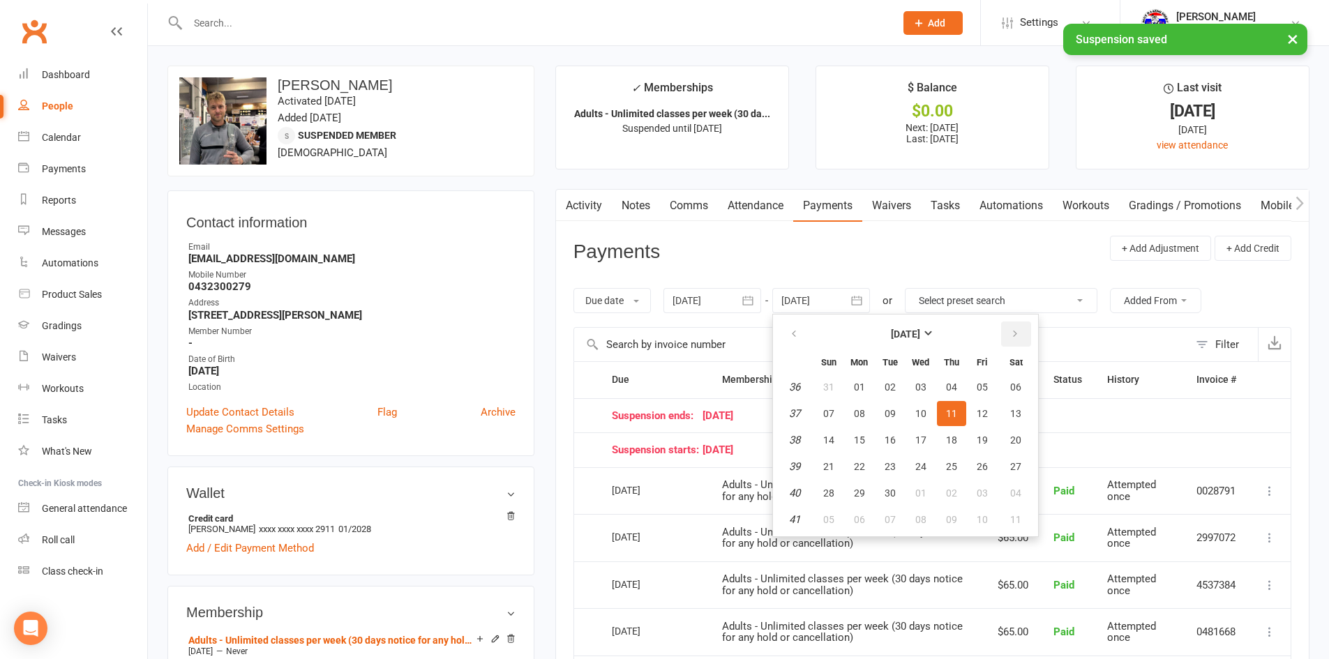
click at [1015, 331] on icon "button" at bounding box center [1015, 333] width 10 height 11
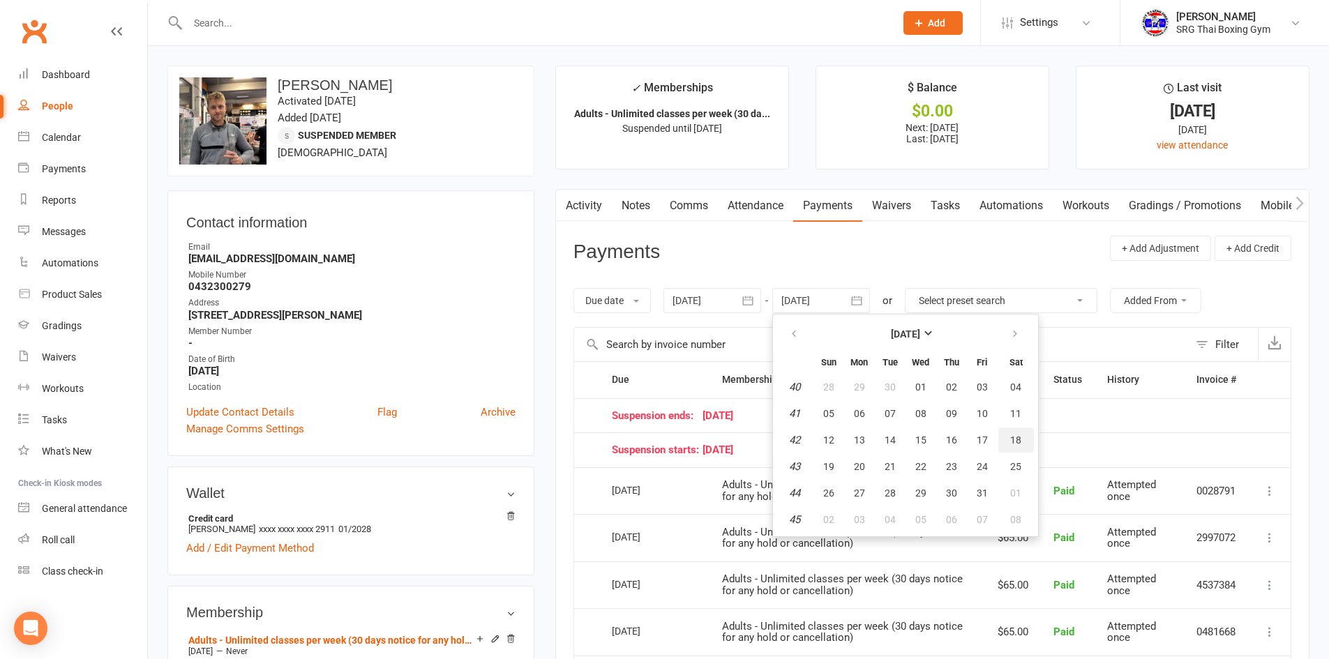
click at [1008, 440] on button "18" at bounding box center [1016, 440] width 36 height 25
type input "[DATE]"
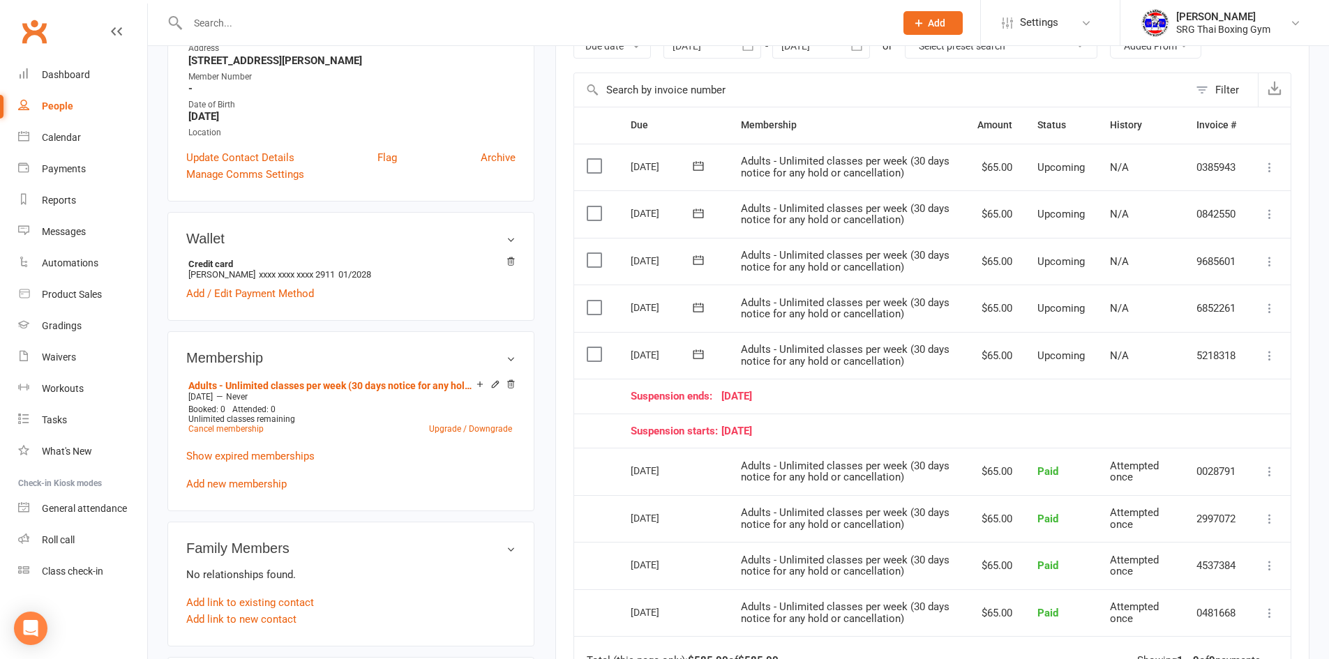
scroll to position [279, 0]
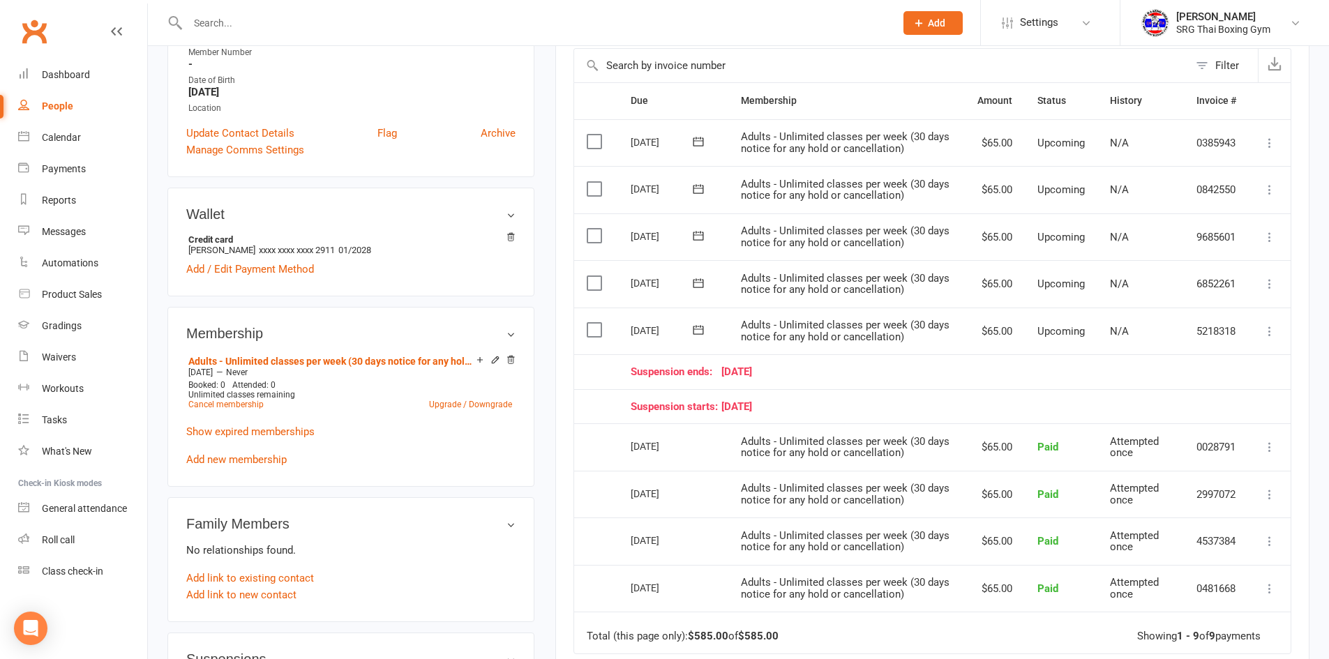
click at [1269, 331] on icon at bounding box center [1269, 331] width 14 height 14
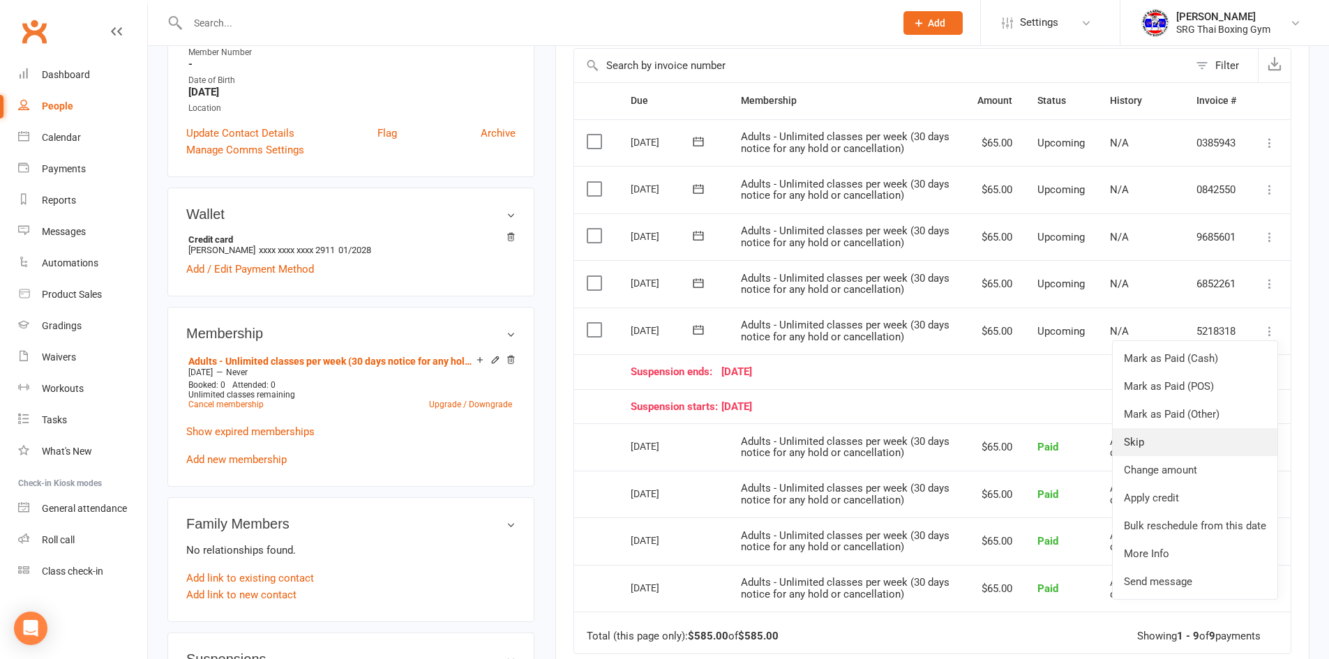
click at [1137, 441] on link "Skip" at bounding box center [1194, 442] width 165 height 28
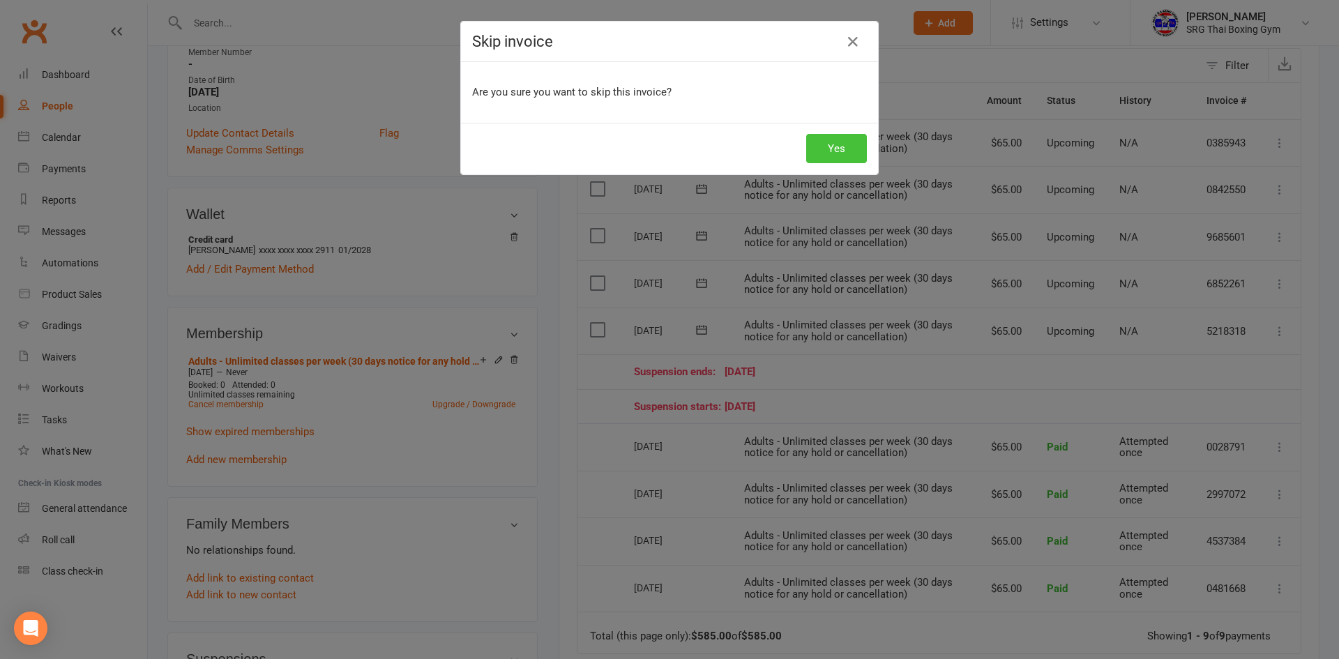
click at [833, 150] on button "Yes" at bounding box center [836, 148] width 61 height 29
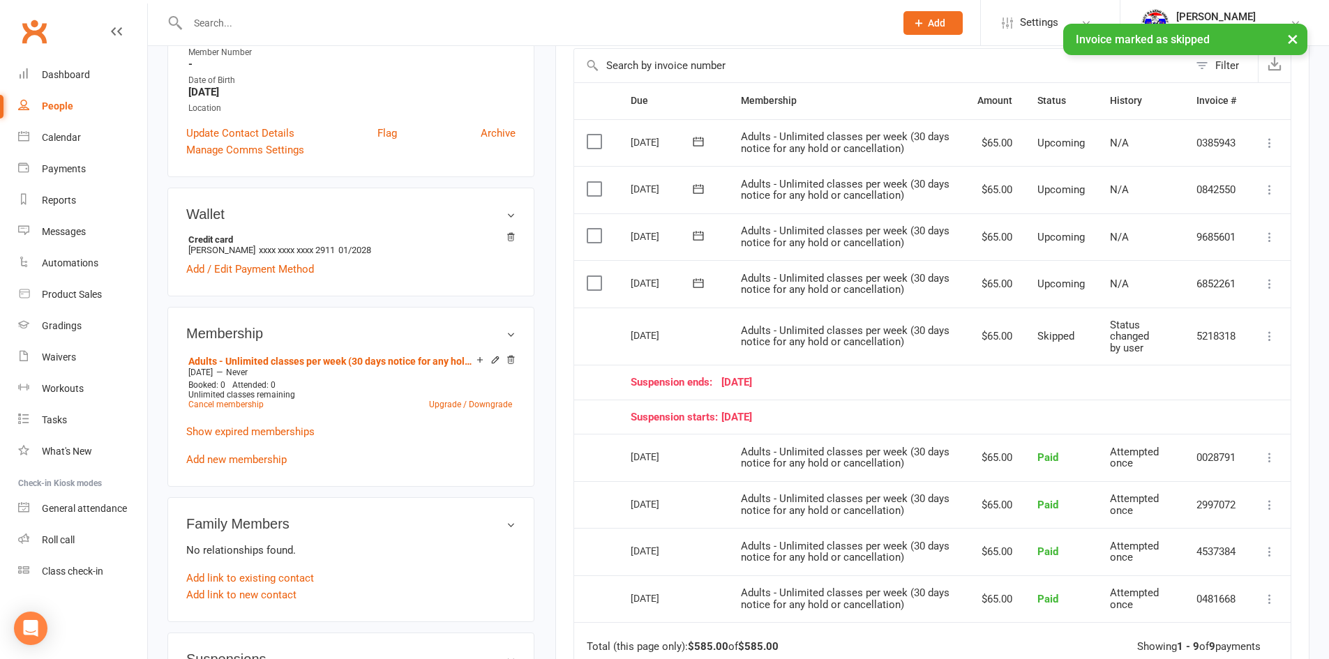
click at [1265, 285] on icon at bounding box center [1269, 284] width 14 height 14
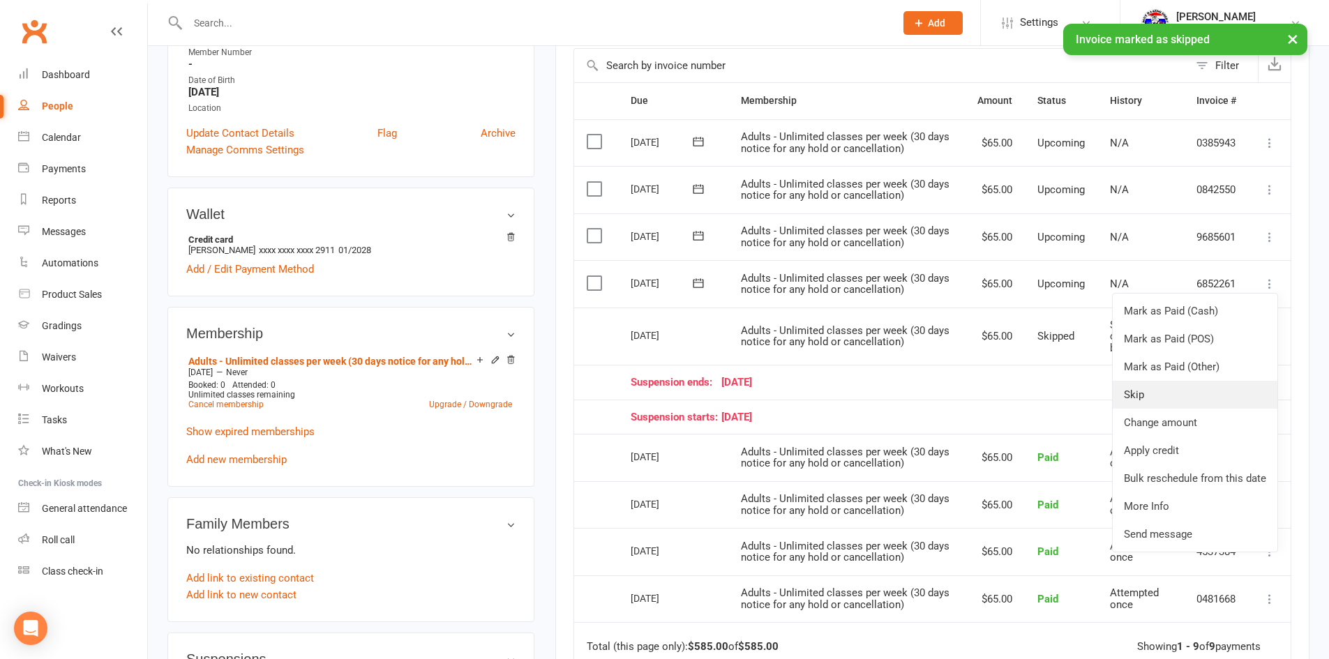
click at [1156, 398] on link "Skip" at bounding box center [1194, 395] width 165 height 28
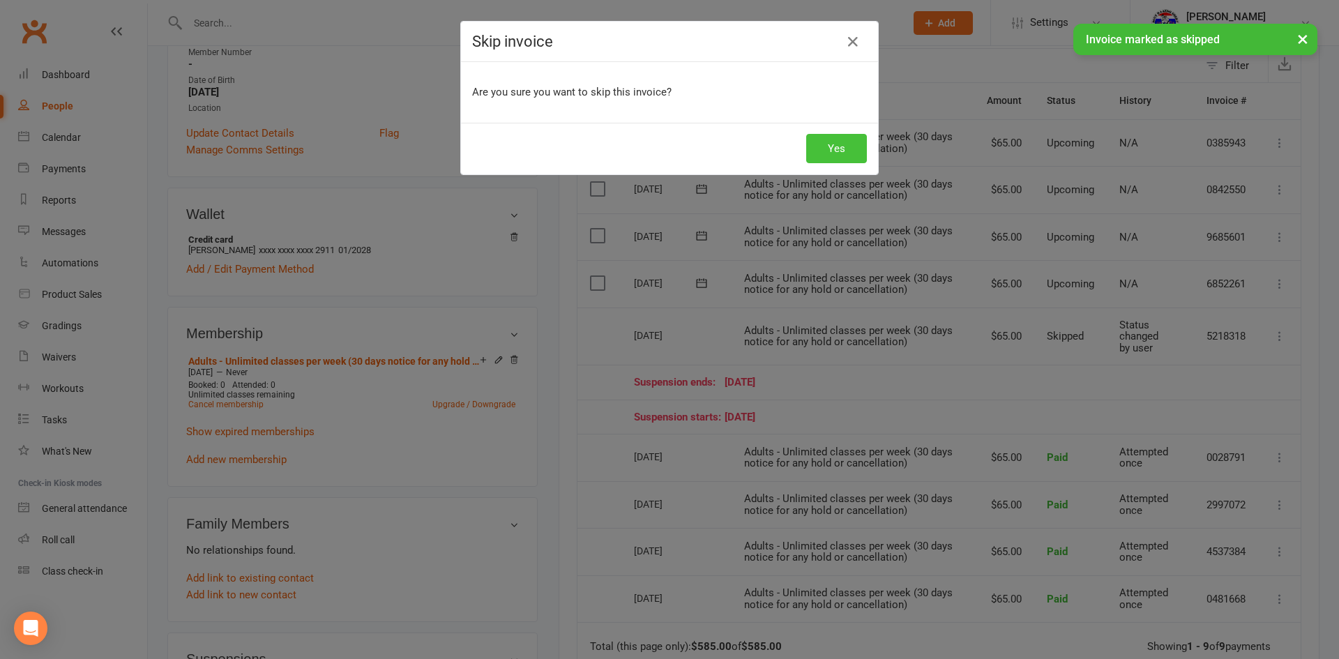
click at [844, 153] on button "Yes" at bounding box center [836, 148] width 61 height 29
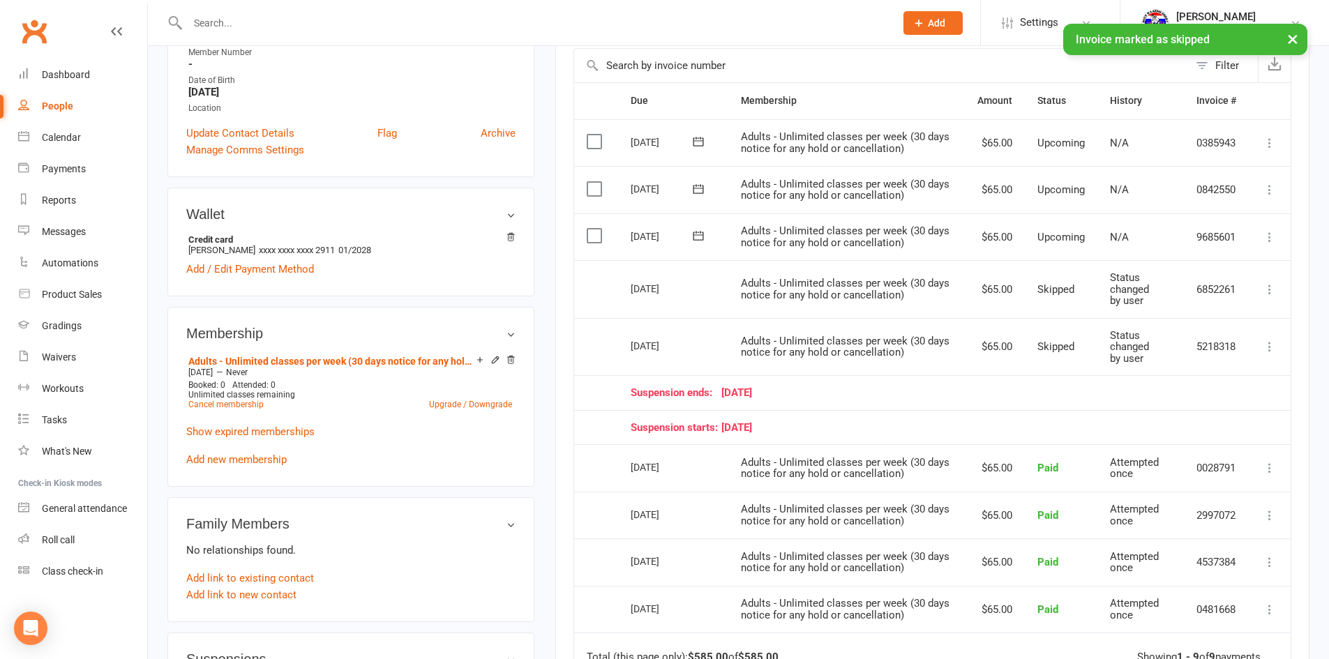
click at [1268, 241] on icon at bounding box center [1269, 237] width 14 height 14
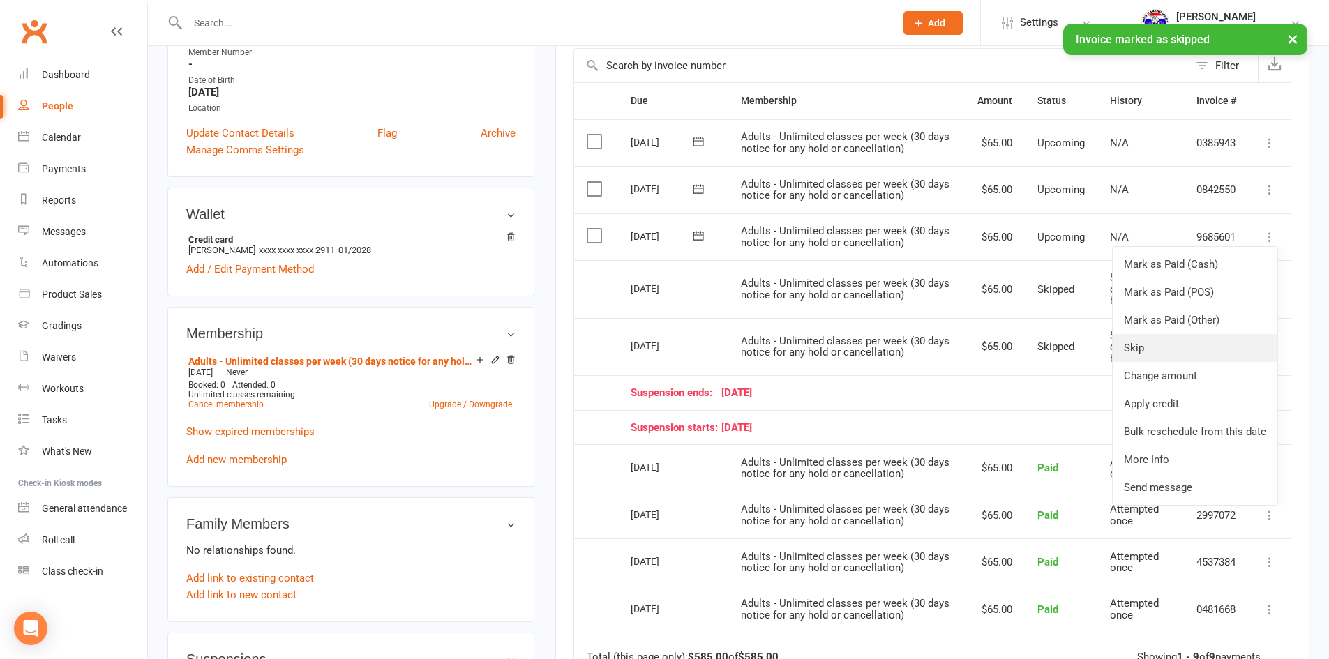
click at [1172, 342] on link "Skip" at bounding box center [1194, 348] width 165 height 28
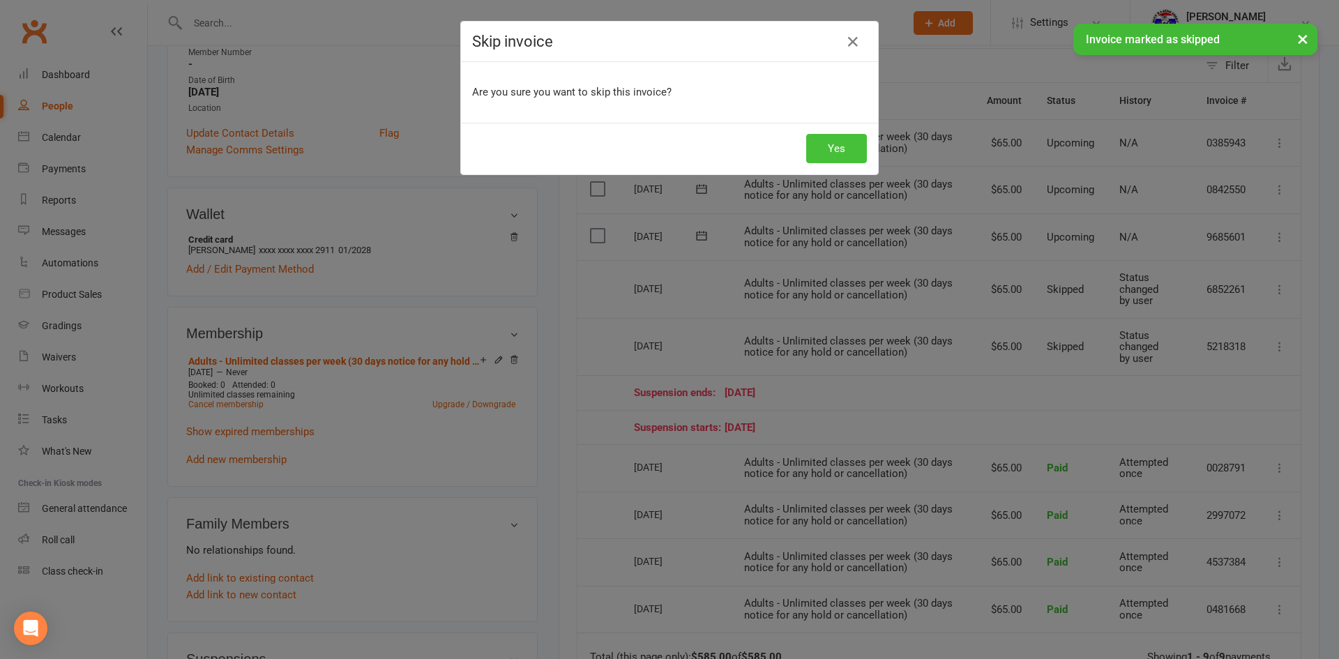
click at [827, 151] on button "Yes" at bounding box center [836, 148] width 61 height 29
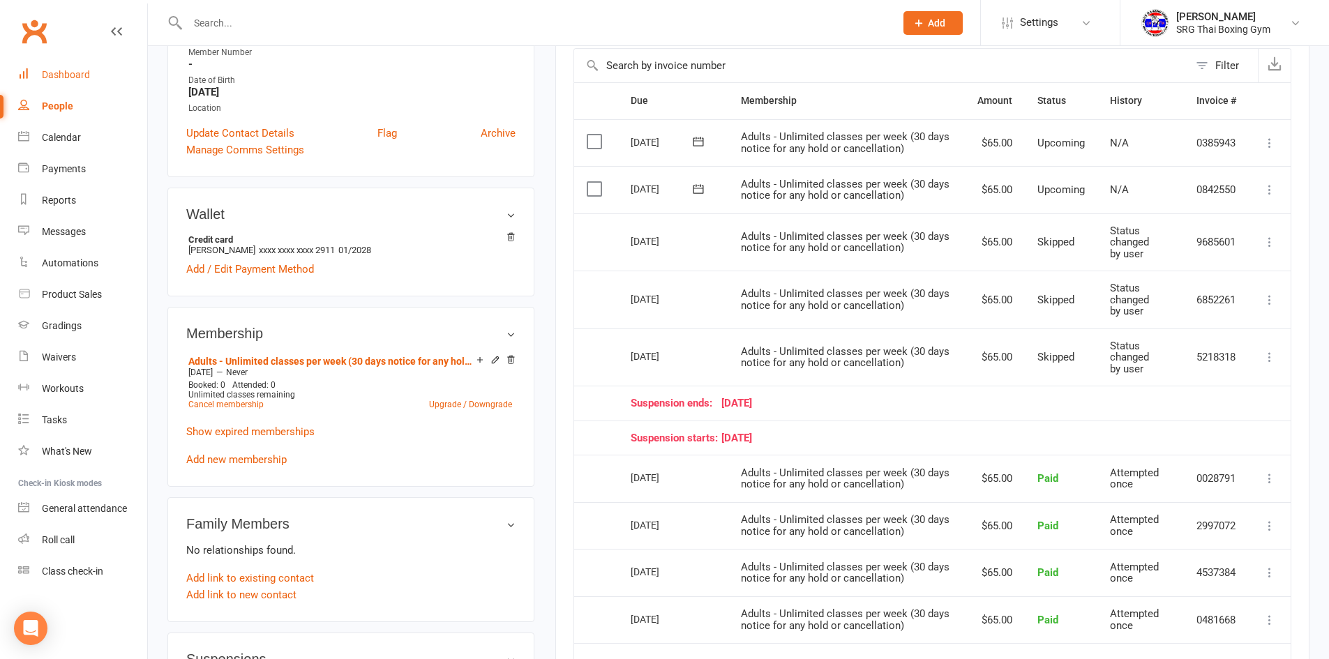
click at [64, 77] on div "Dashboard" at bounding box center [66, 74] width 48 height 11
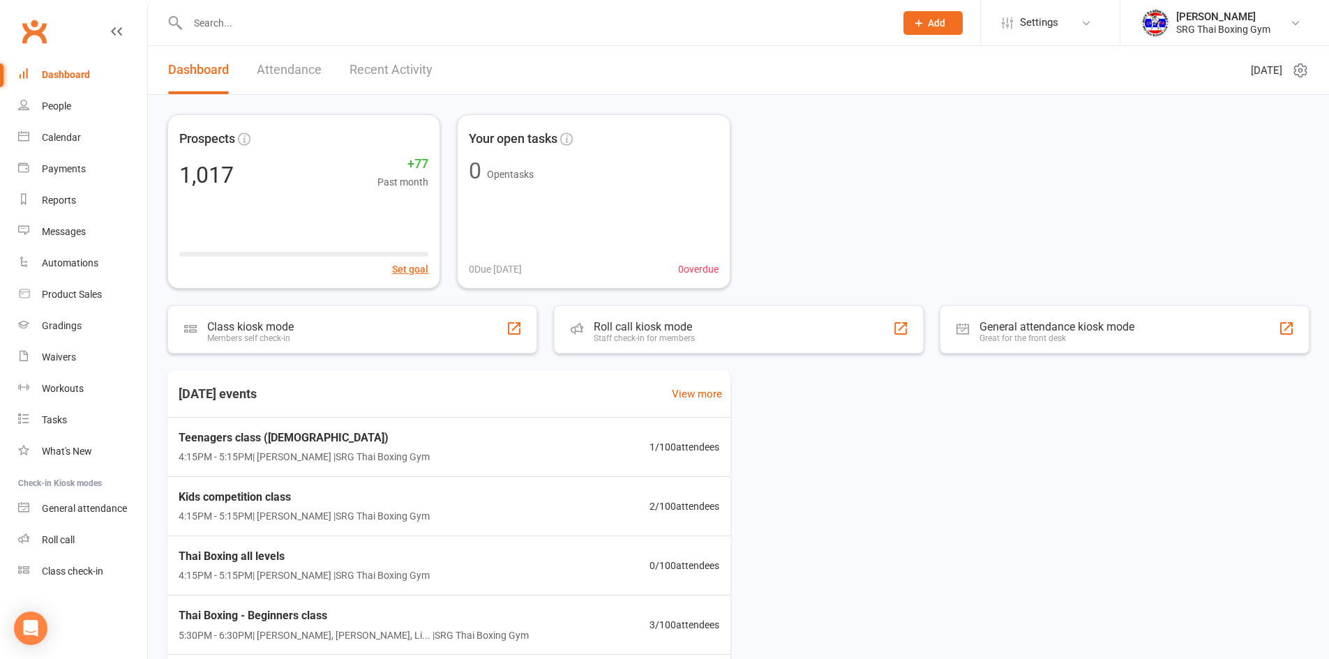
click at [930, 210] on div "Prospects 1,017 +77 Past month Set goal Your open tasks 0 Open tasks 0 Due [DAT…" at bounding box center [738, 201] width 1142 height 174
click at [52, 351] on link "Waivers" at bounding box center [82, 357] width 129 height 31
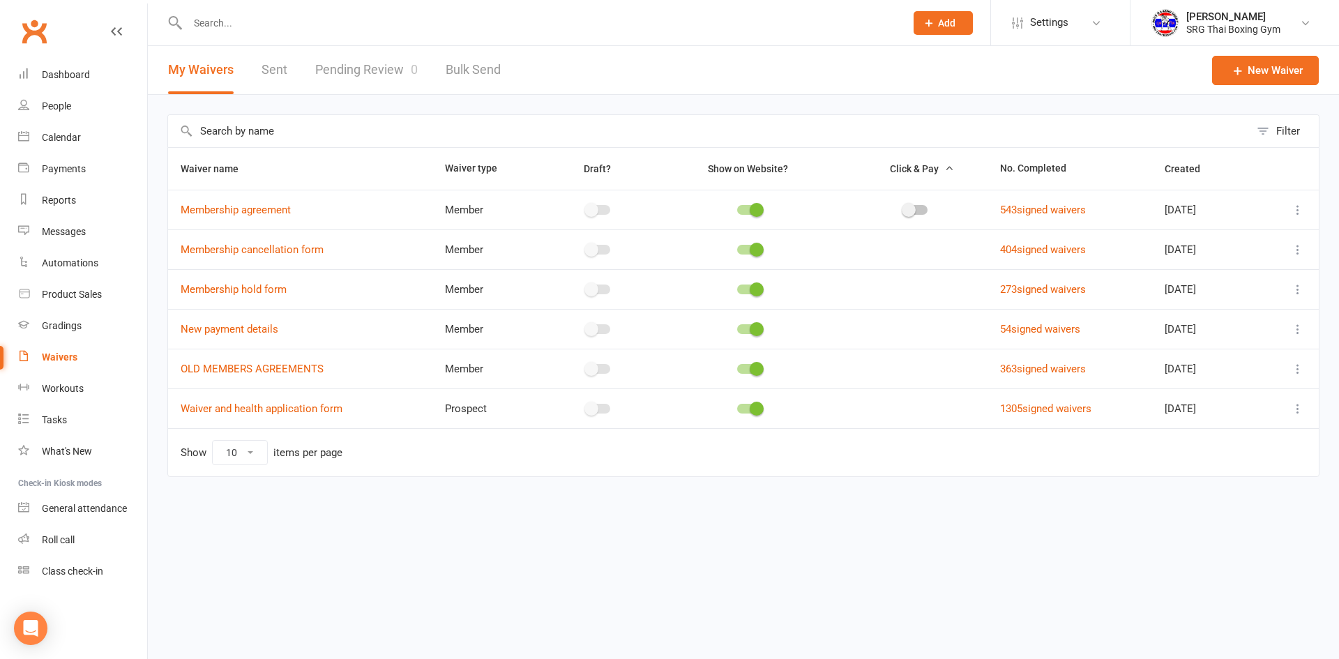
click at [367, 67] on link "Pending Review 0" at bounding box center [366, 70] width 103 height 48
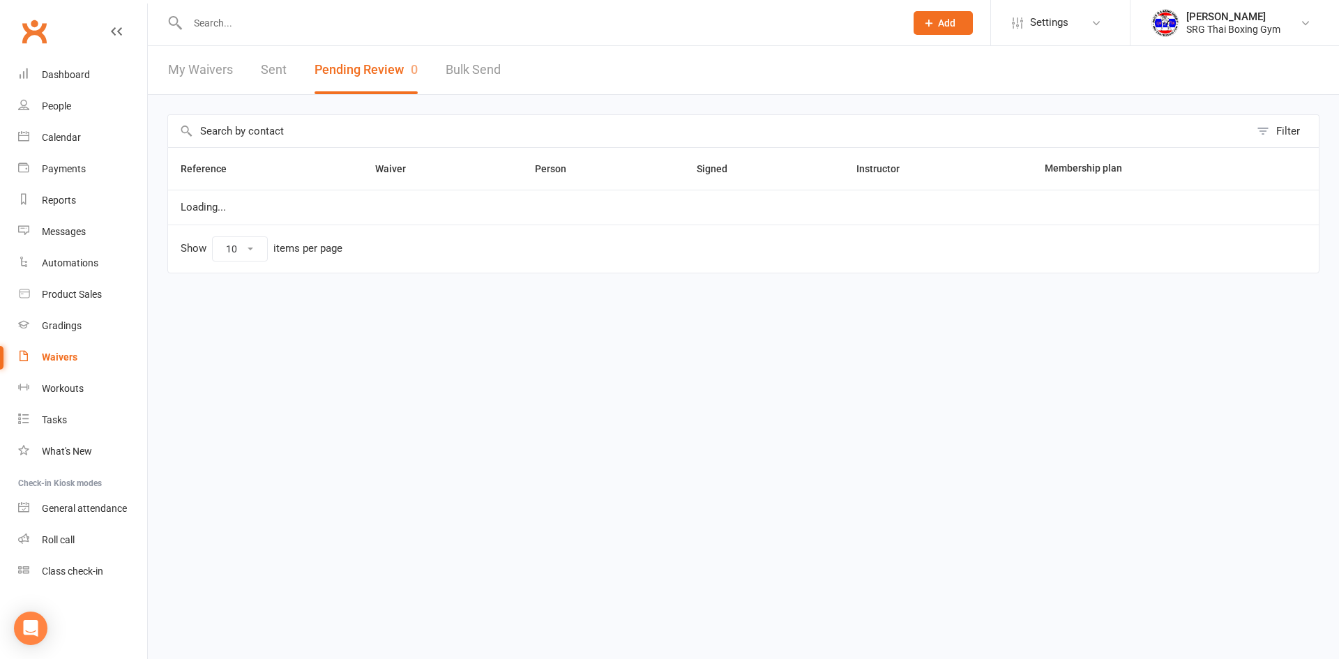
select select "100"
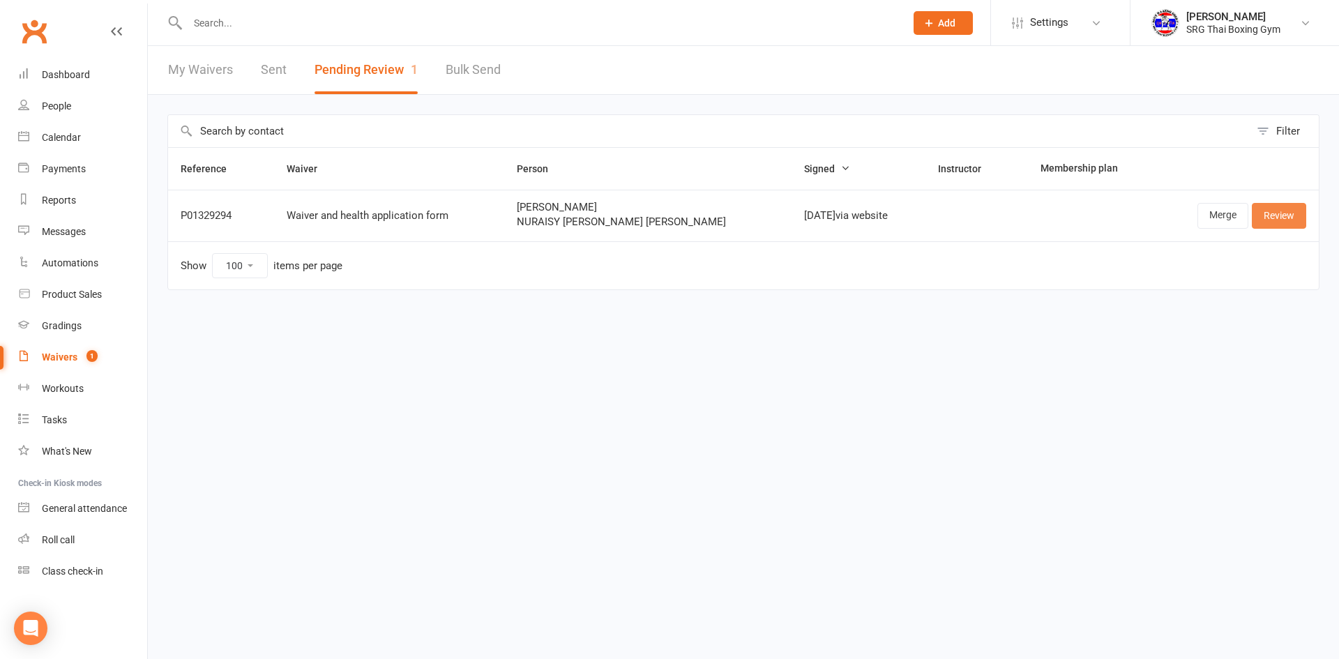
click at [1280, 217] on link "Review" at bounding box center [1279, 215] width 54 height 25
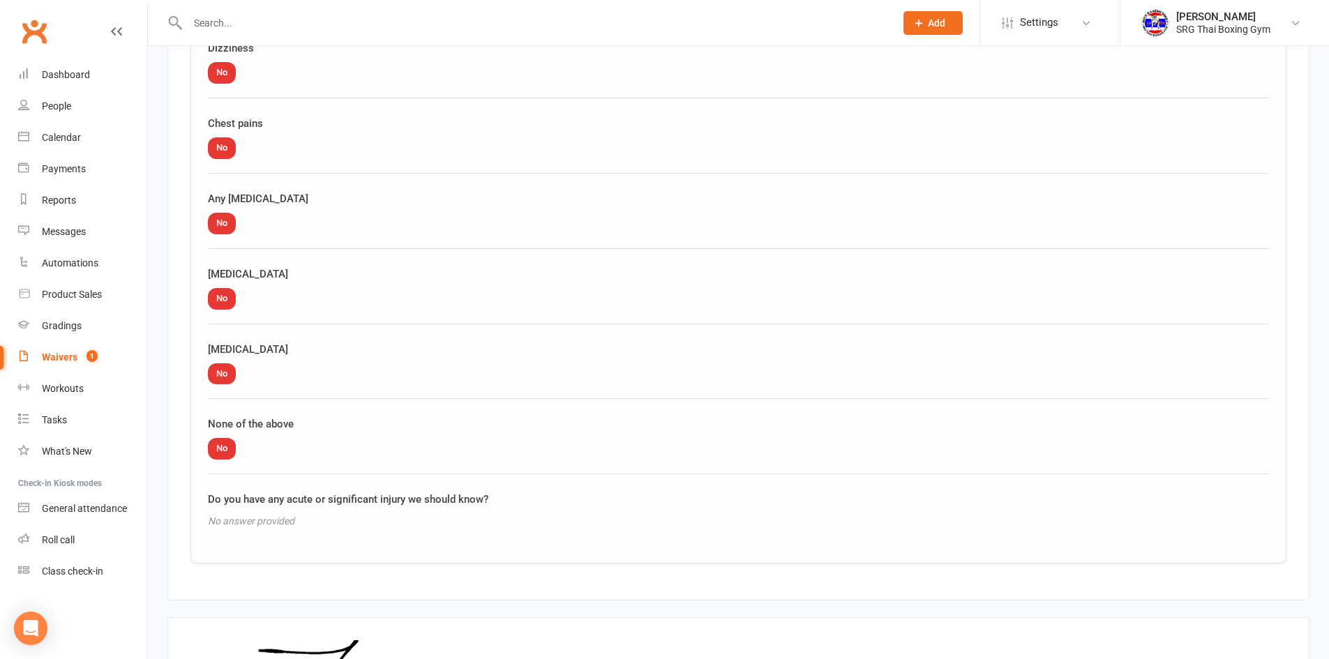
scroll to position [2174, 0]
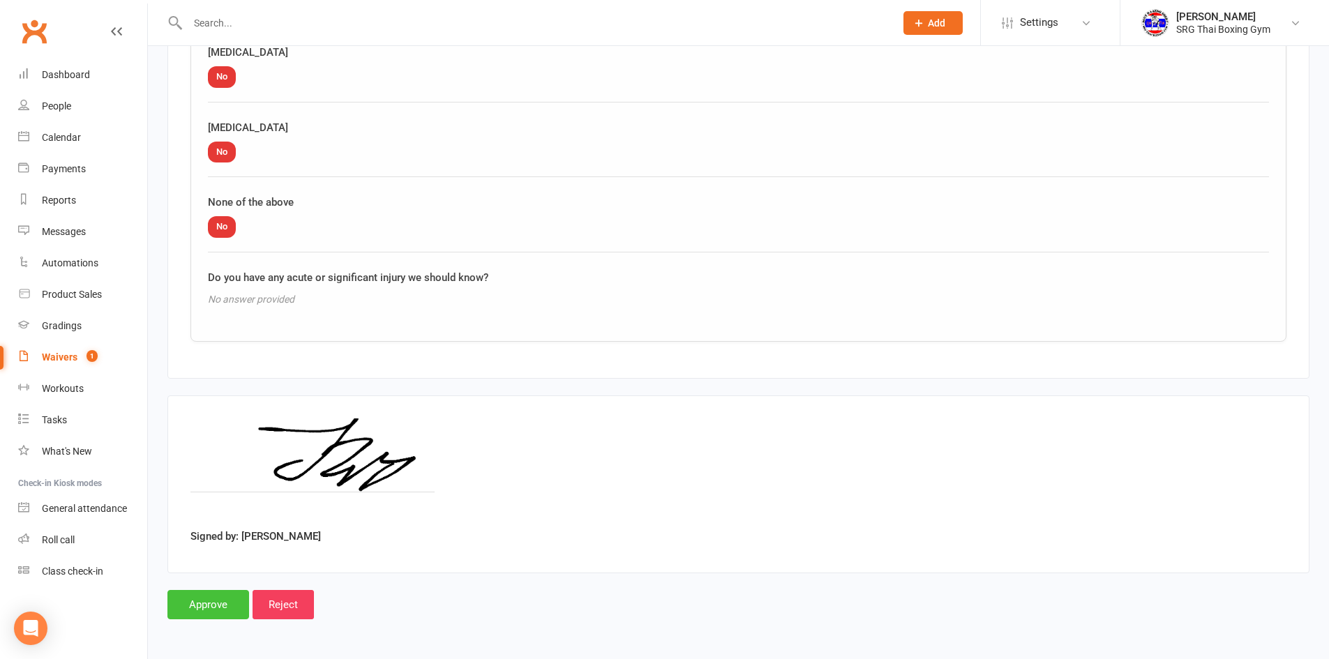
click at [198, 610] on input "Approve" at bounding box center [208, 604] width 82 height 29
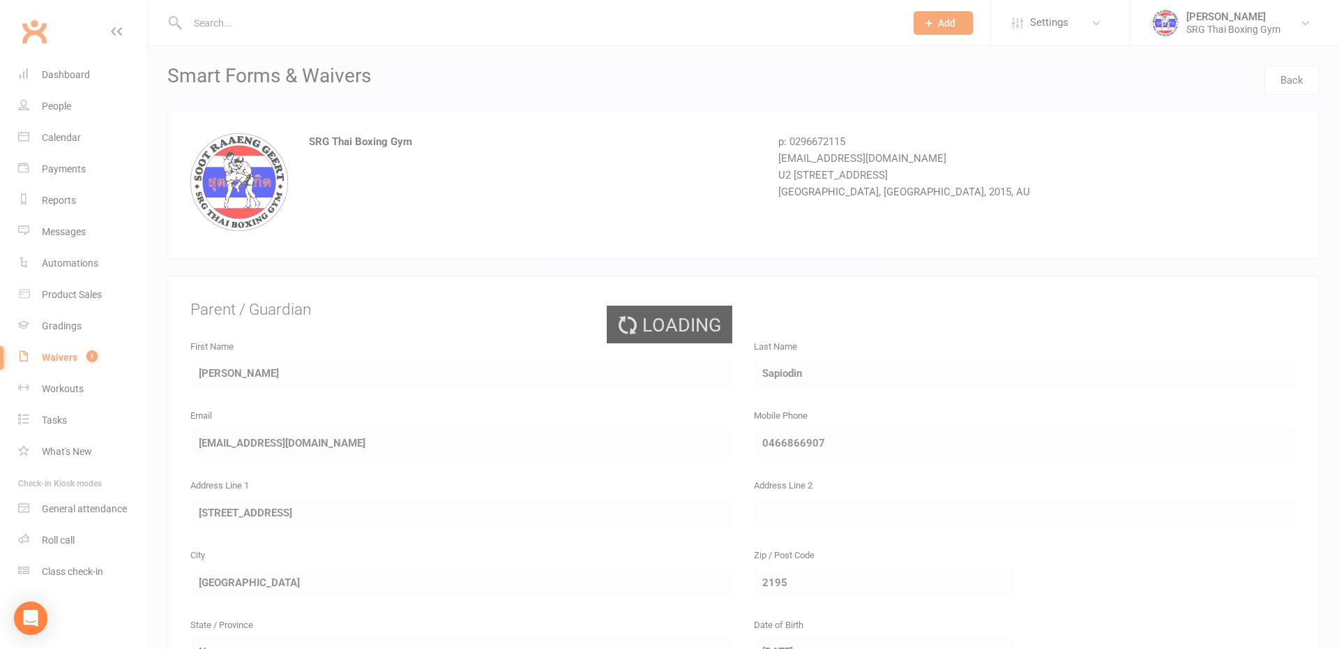
select select "100"
